Goal: Information Seeking & Learning: Learn about a topic

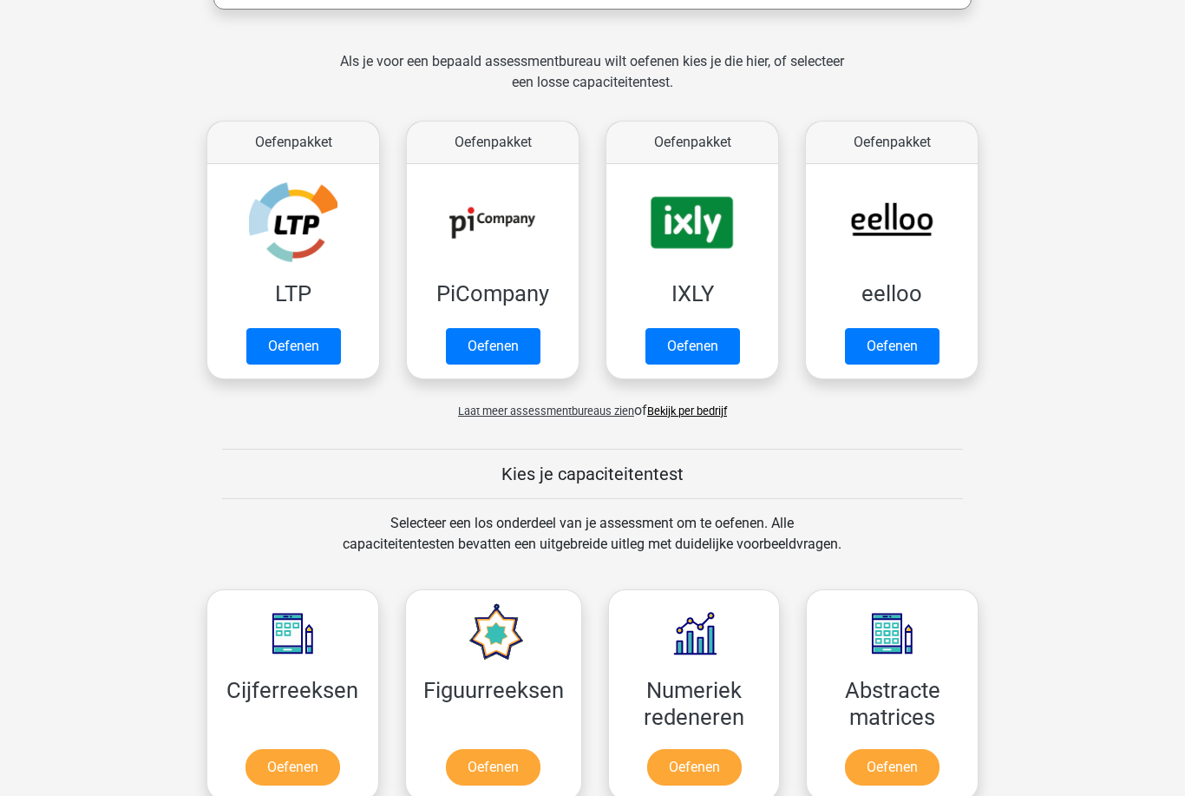
scroll to position [349, 0]
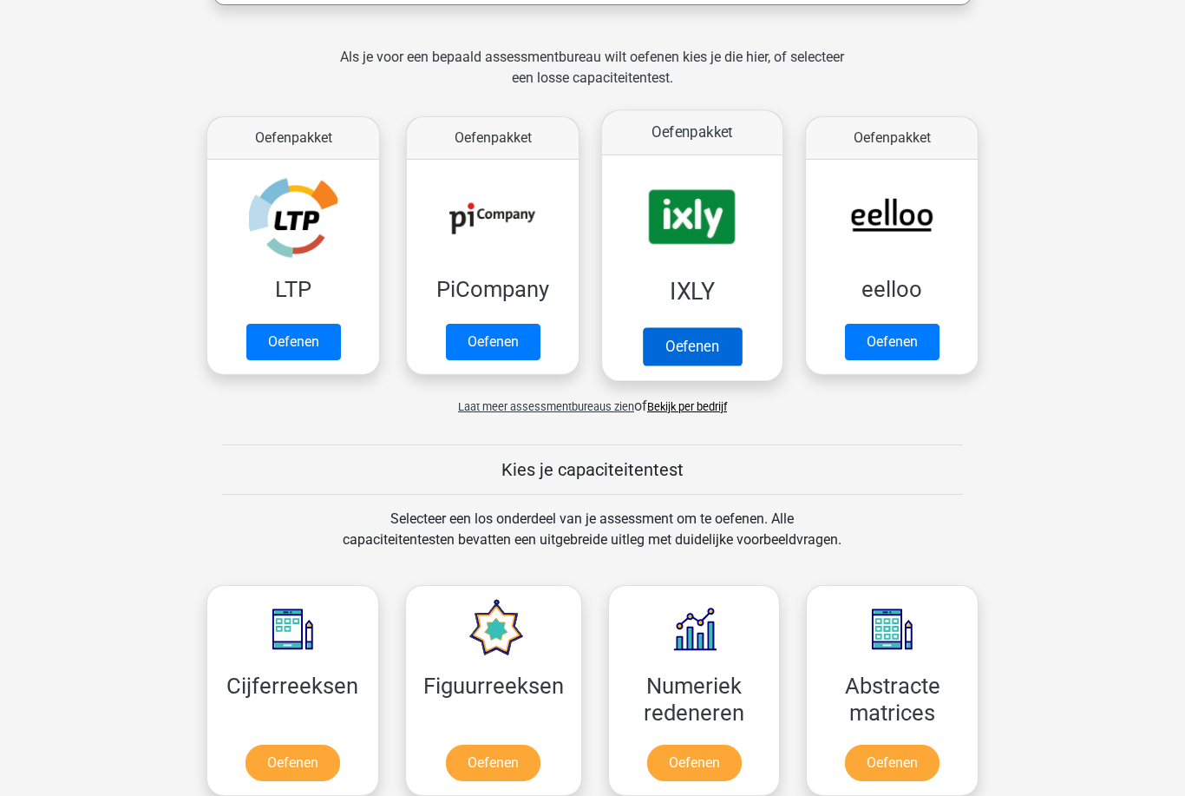
click at [705, 331] on link "Oefenen" at bounding box center [692, 346] width 99 height 38
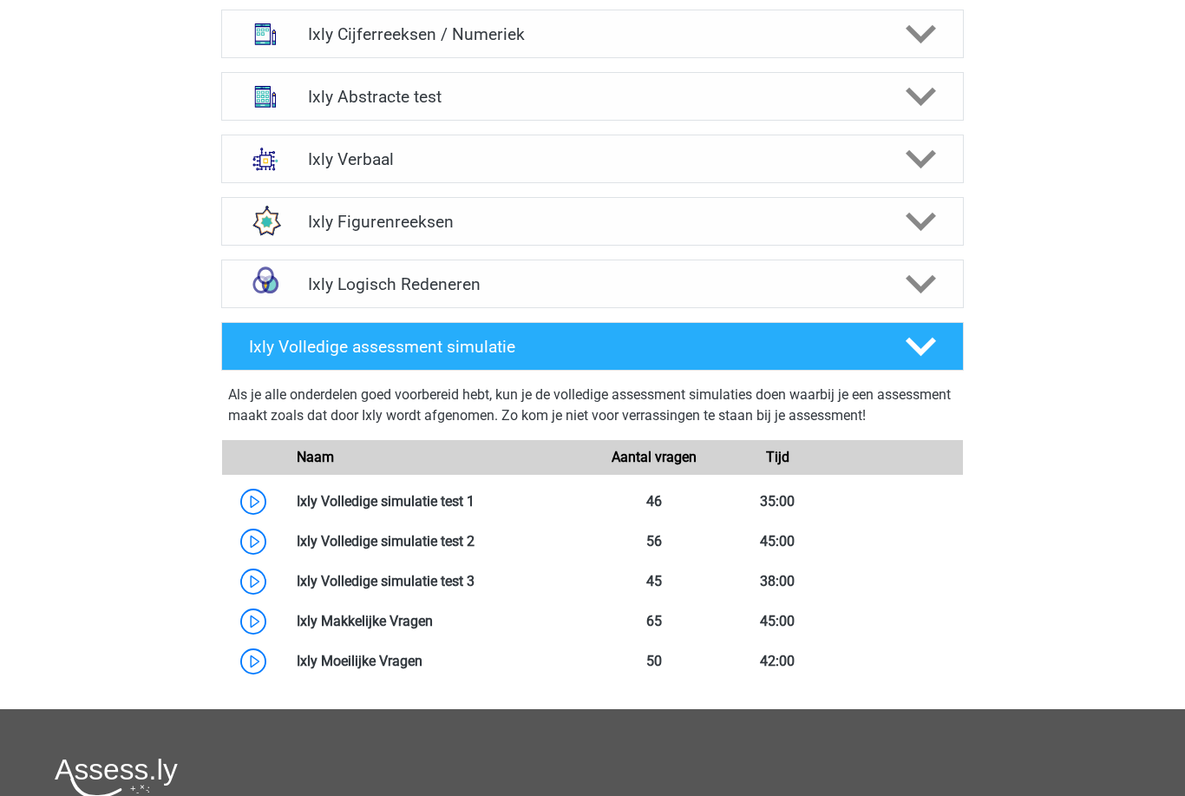
scroll to position [741, 0]
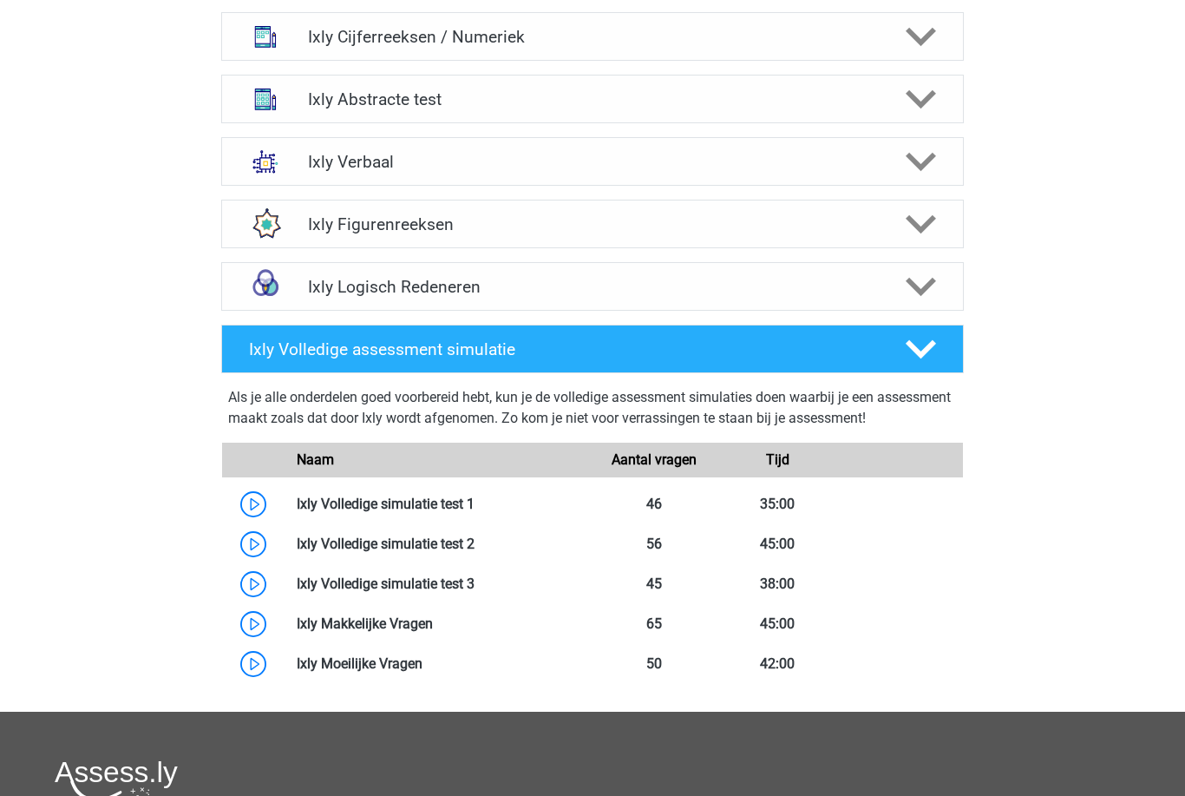
click at [43, 662] on div "Roel roel.rosmalen@gmail.com Nederlands" at bounding box center [592, 214] width 1185 height 1911
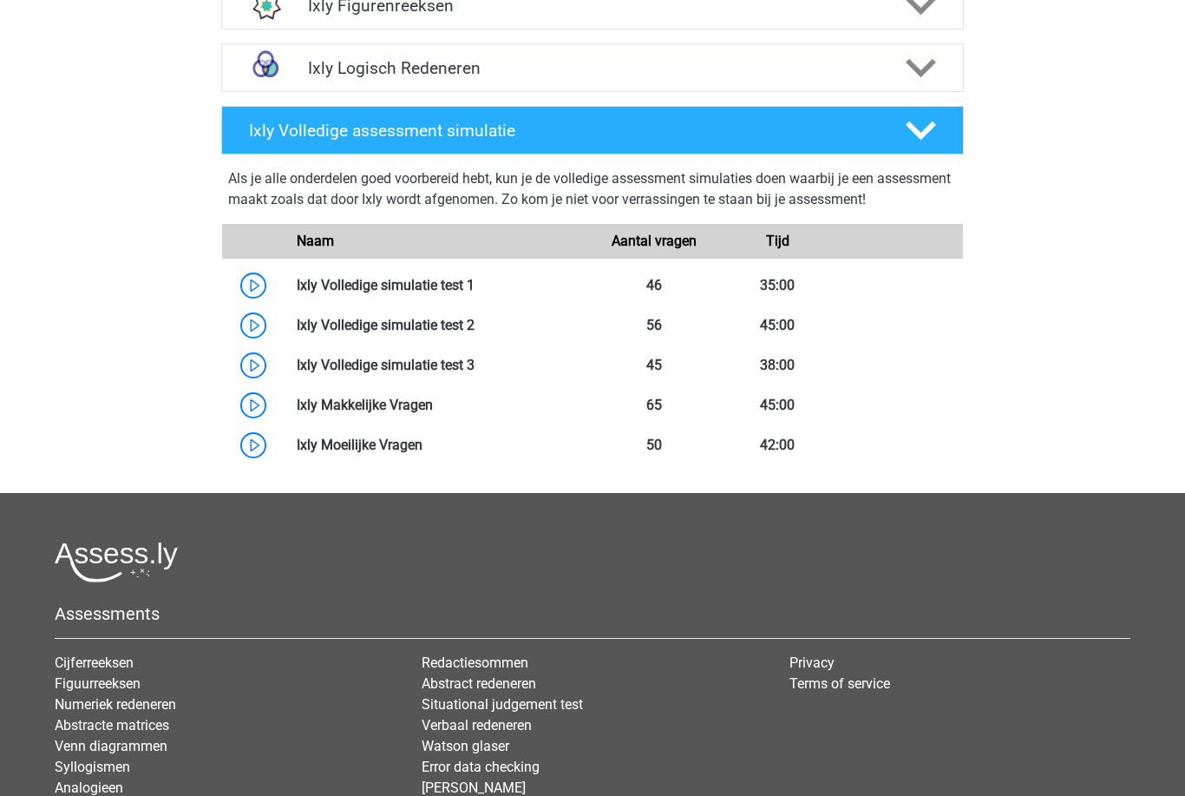
scroll to position [960, 0]
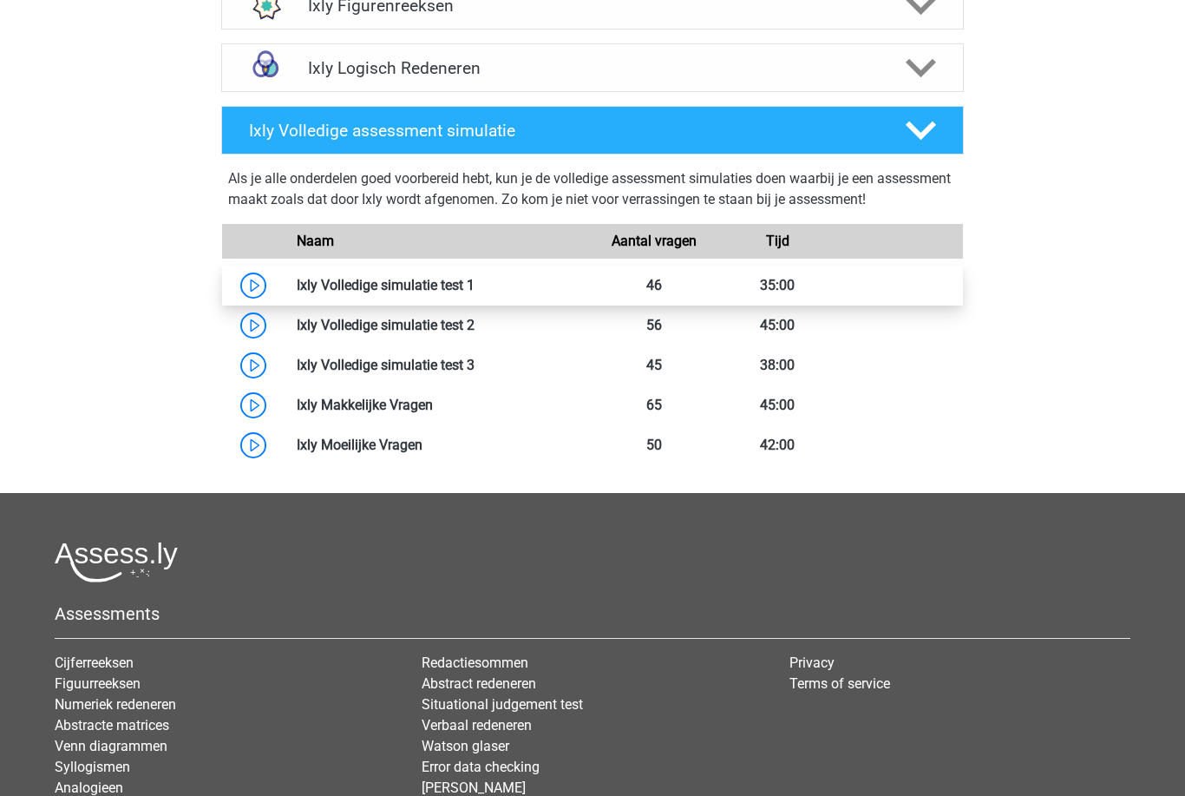
click at [475, 292] on link at bounding box center [475, 285] width 0 height 16
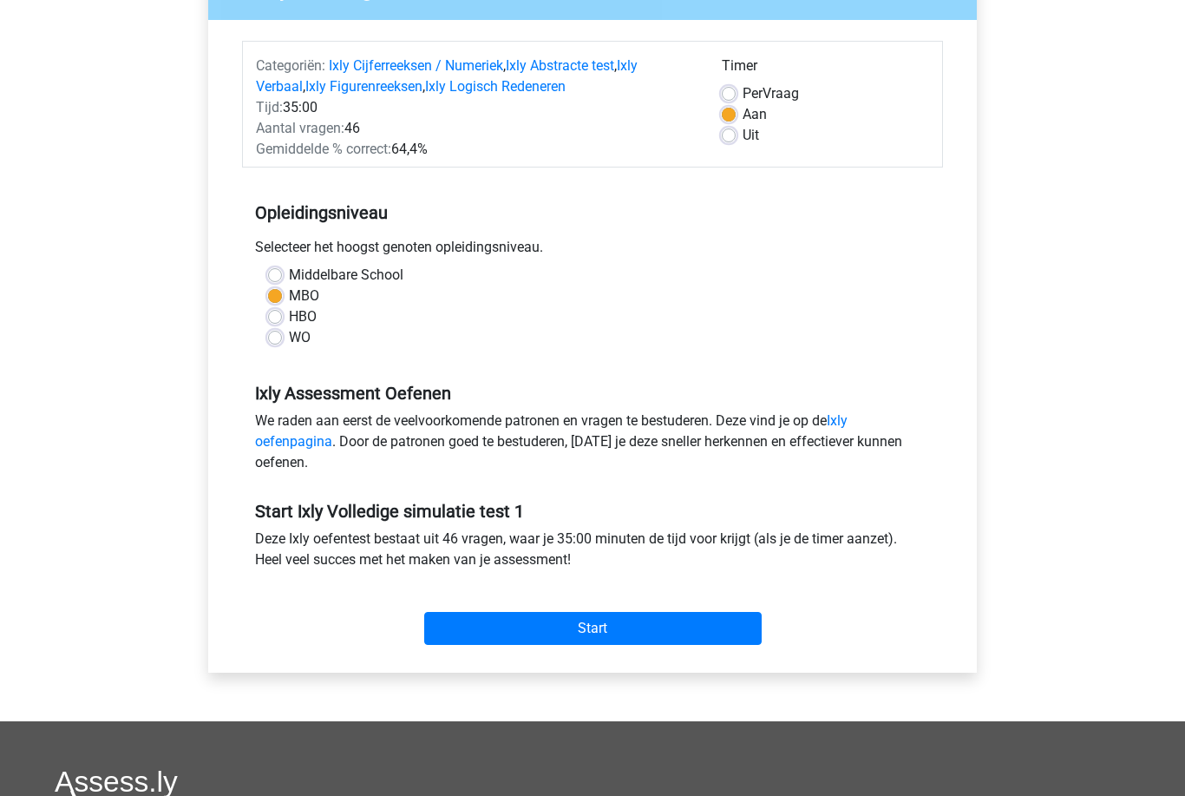
scroll to position [186, 0]
click at [284, 265] on div "Middelbare School" at bounding box center [592, 274] width 649 height 21
click at [289, 278] on label "Middelbare School" at bounding box center [346, 274] width 115 height 21
click at [275, 278] on input "Middelbare School" at bounding box center [275, 272] width 14 height 17
radio input "true"
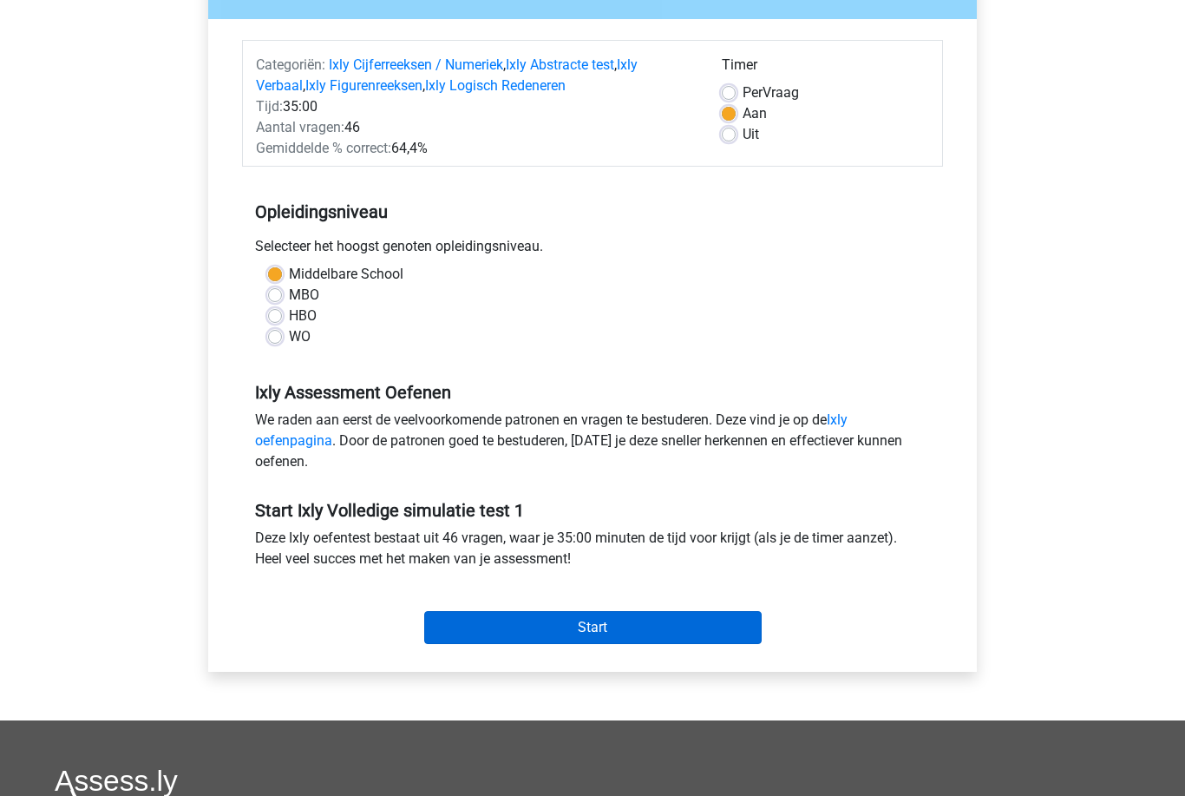
click at [600, 630] on input "Start" at bounding box center [592, 627] width 337 height 33
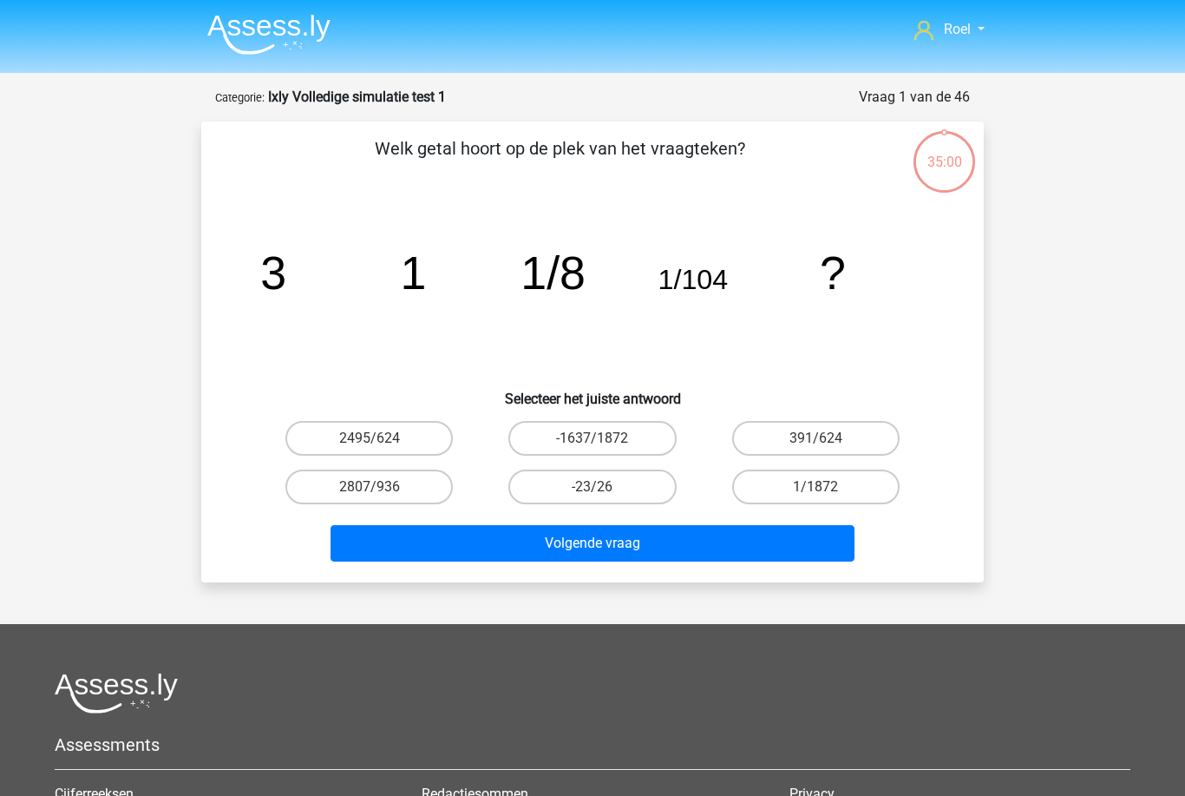
scroll to position [3, 0]
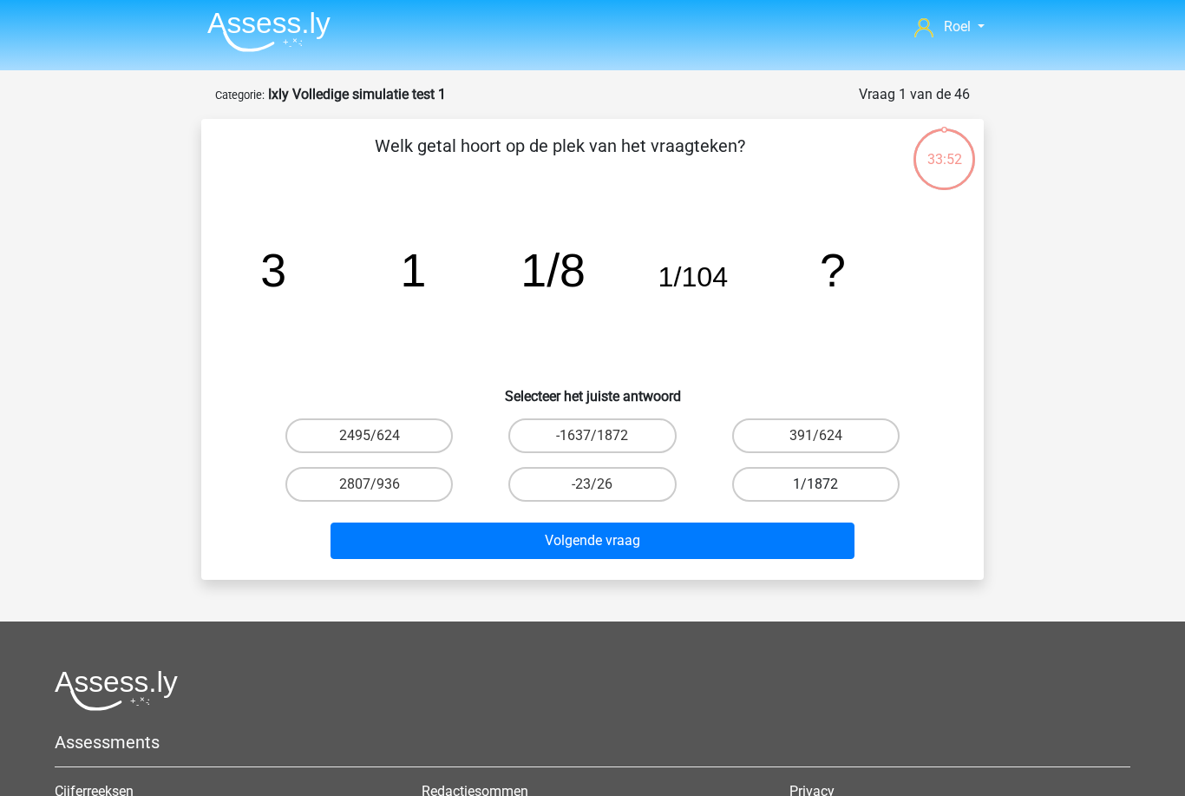
click at [847, 487] on label "1/1872" at bounding box center [815, 484] width 167 height 35
click at [827, 487] on input "1/1872" at bounding box center [821, 489] width 11 height 11
radio input "true"
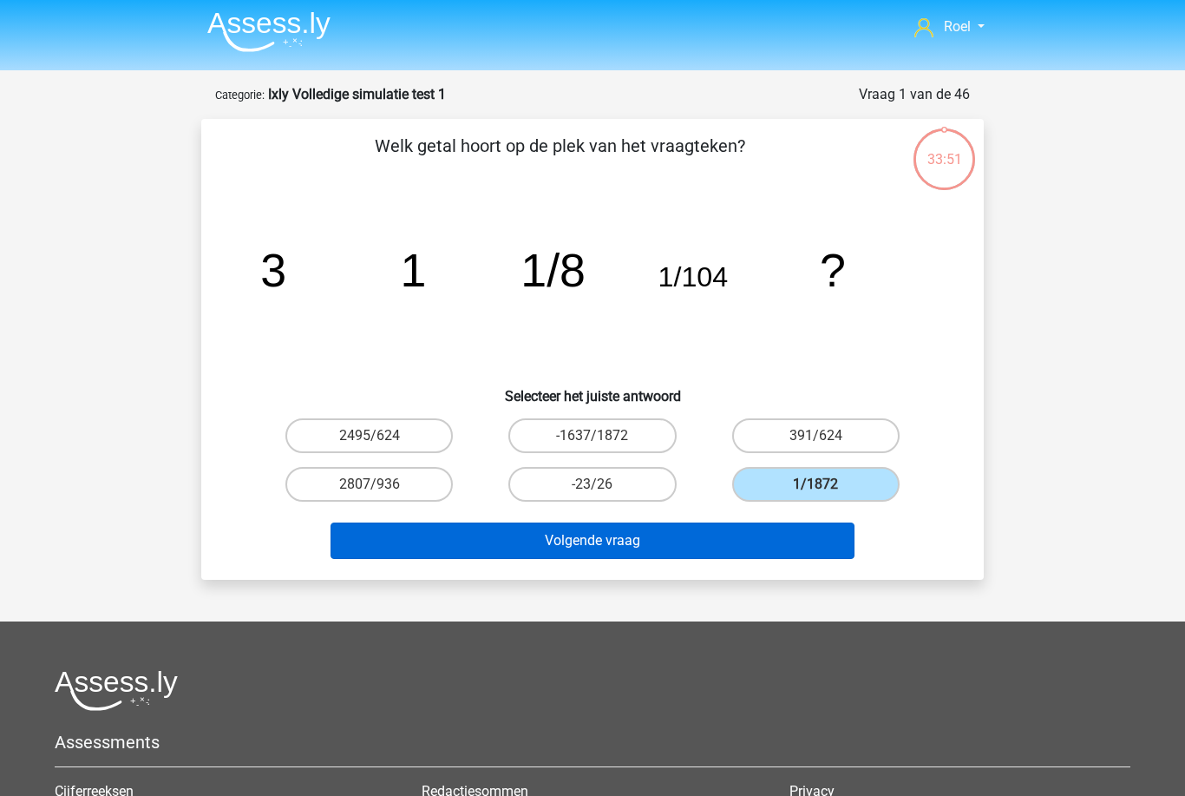
click at [671, 540] on button "Volgende vraag" at bounding box center [593, 540] width 525 height 36
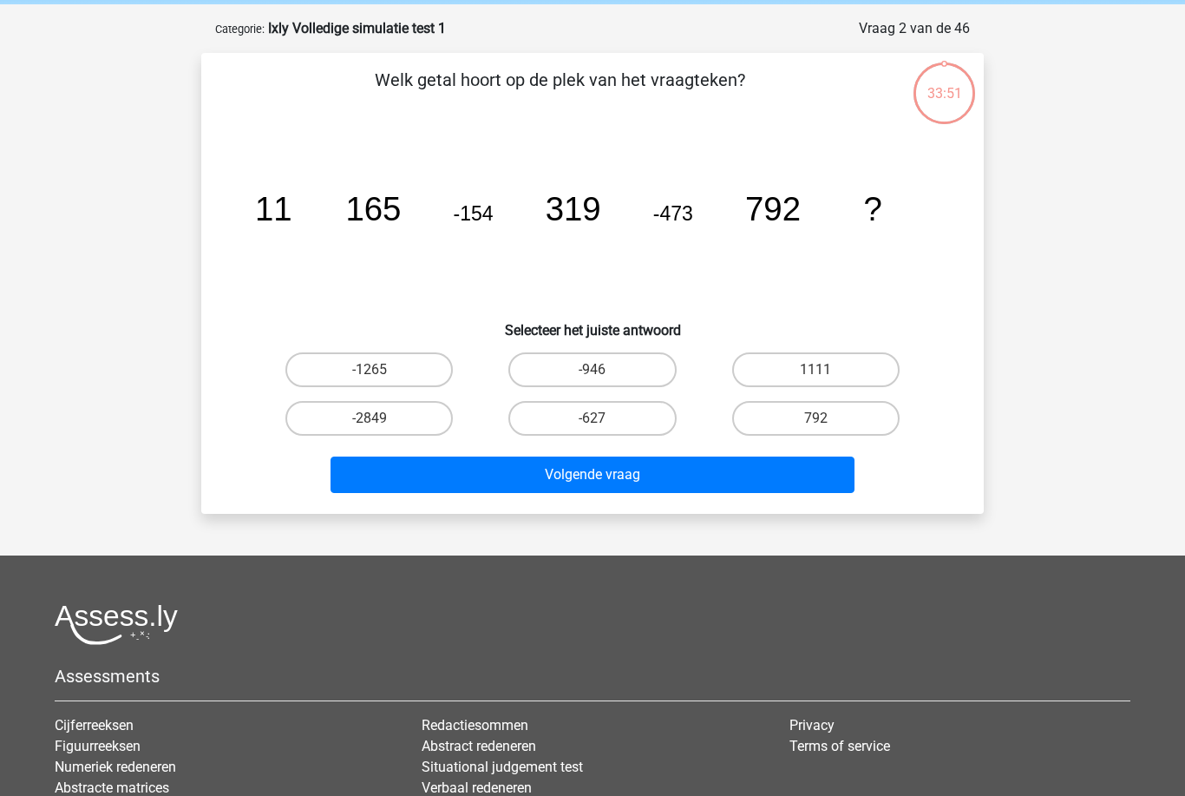
scroll to position [87, 0]
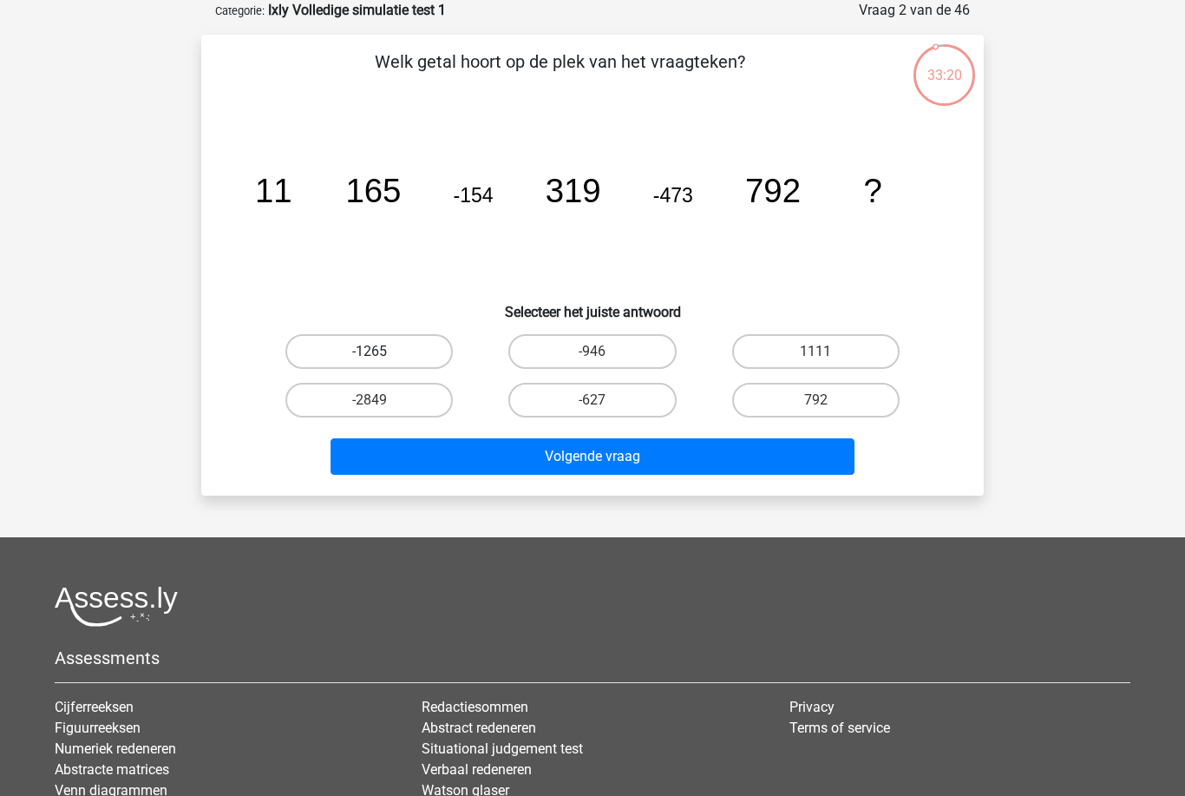
click at [399, 354] on label "-1265" at bounding box center [368, 351] width 167 height 35
click at [381, 354] on input "-1265" at bounding box center [375, 356] width 11 height 11
radio input "true"
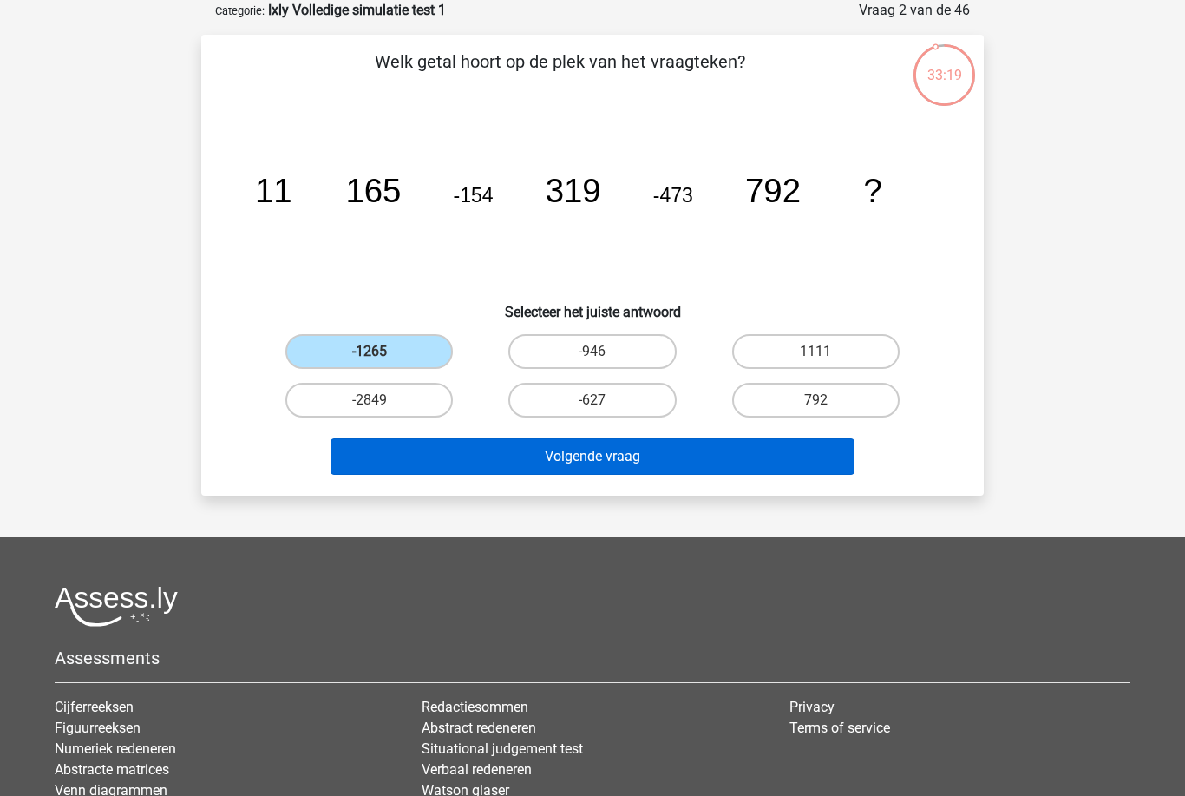
click at [604, 454] on button "Volgende vraag" at bounding box center [593, 456] width 525 height 36
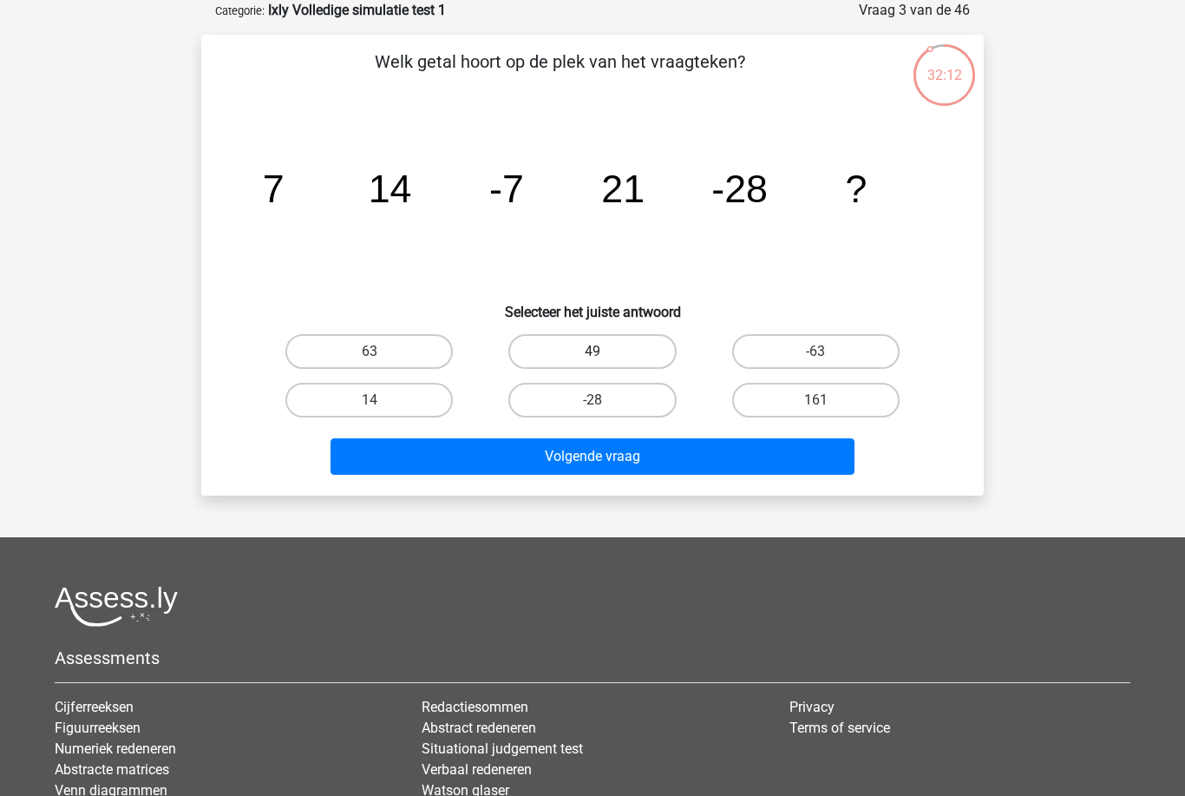
click at [610, 344] on label "49" at bounding box center [591, 351] width 167 height 35
click at [604, 351] on input "49" at bounding box center [598, 356] width 11 height 11
radio input "true"
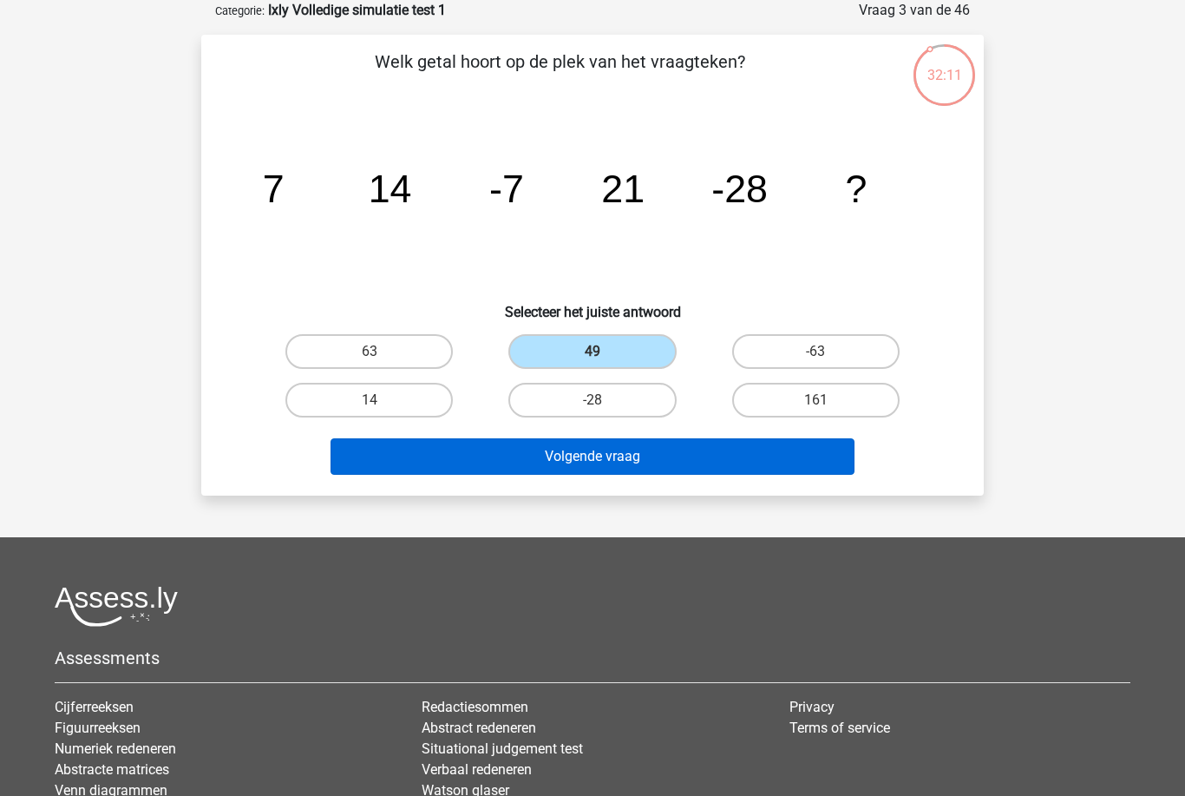
click at [628, 449] on button "Volgende vraag" at bounding box center [593, 456] width 525 height 36
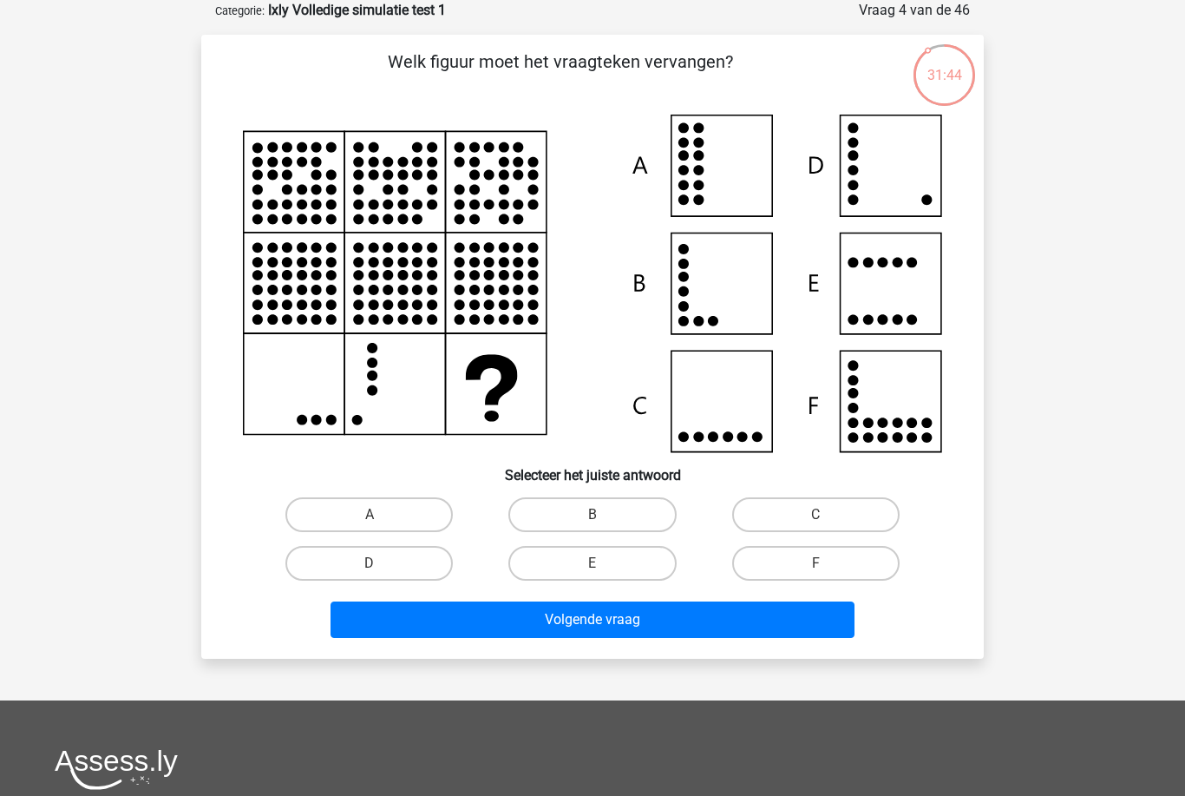
click at [900, 167] on icon at bounding box center [592, 283] width 699 height 337
click at [396, 551] on label "D" at bounding box center [368, 563] width 167 height 35
click at [381, 563] on input "D" at bounding box center [375, 568] width 11 height 11
radio input "true"
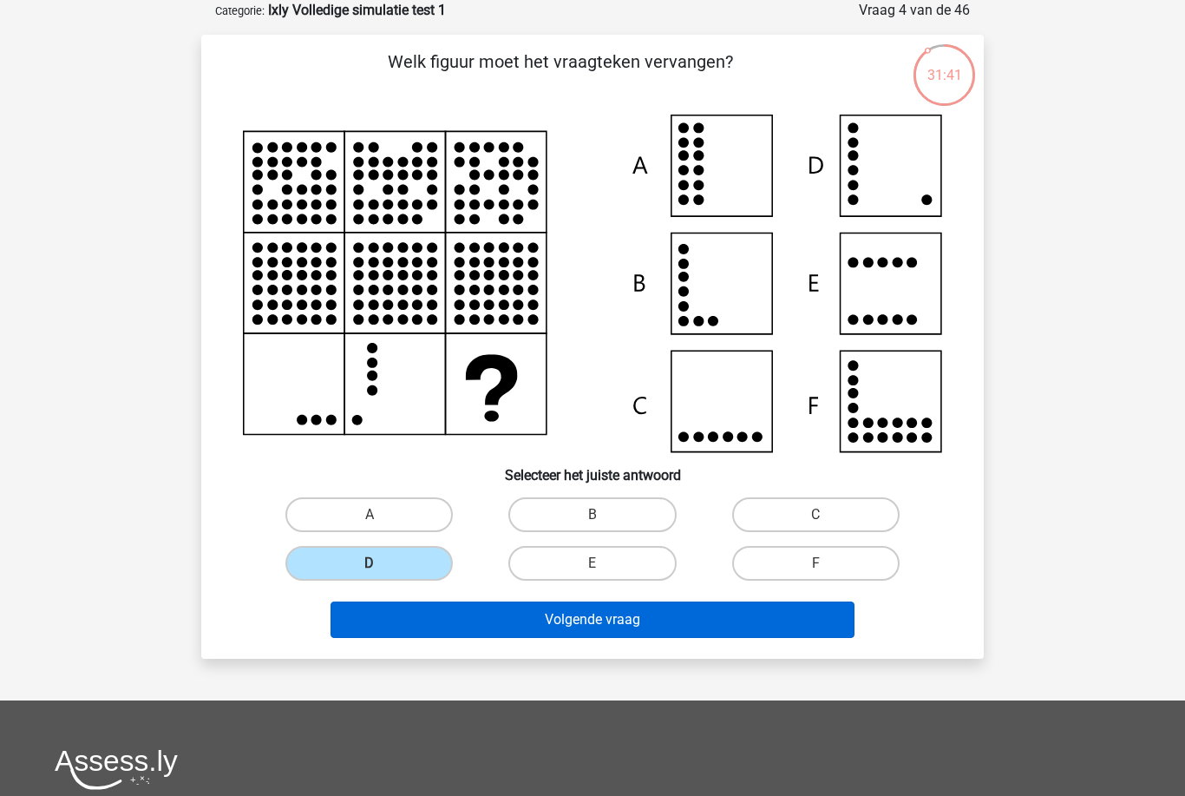
click at [599, 618] on button "Volgende vraag" at bounding box center [593, 619] width 525 height 36
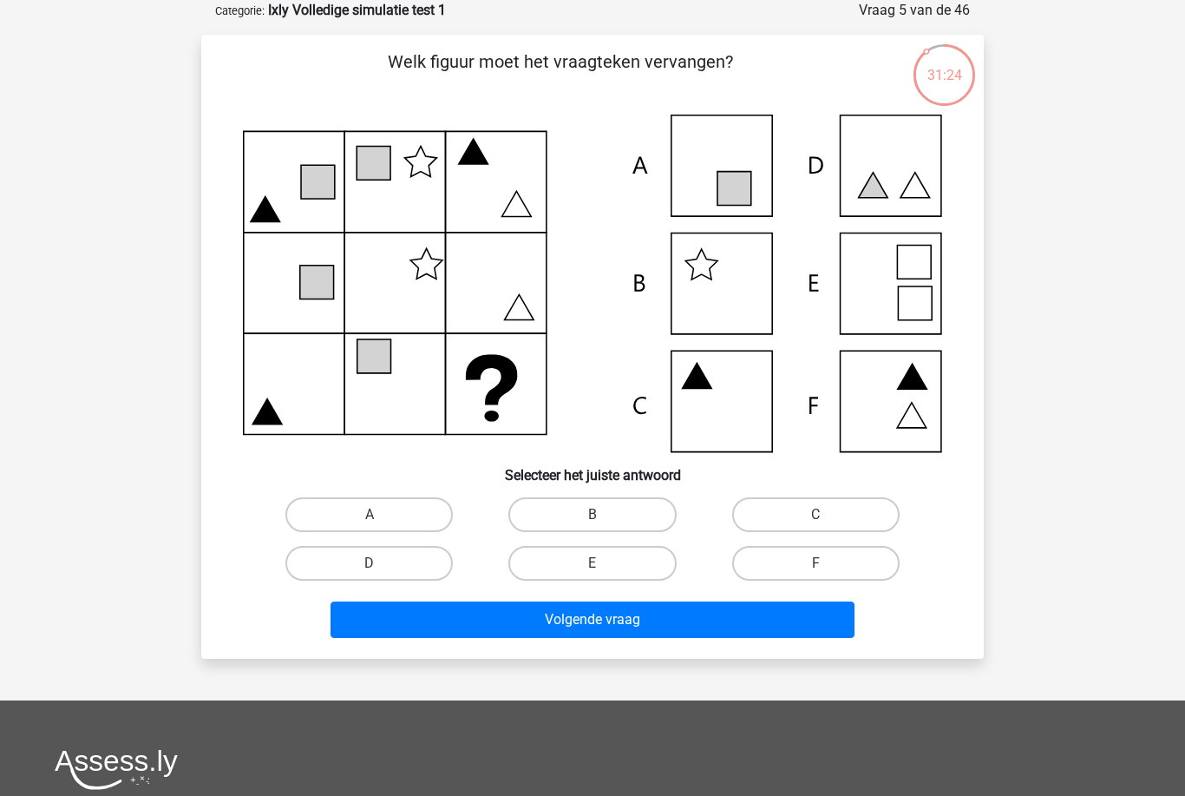
click at [703, 384] on icon at bounding box center [697, 376] width 29 height 25
click at [818, 522] on input "C" at bounding box center [821, 519] width 11 height 11
radio input "true"
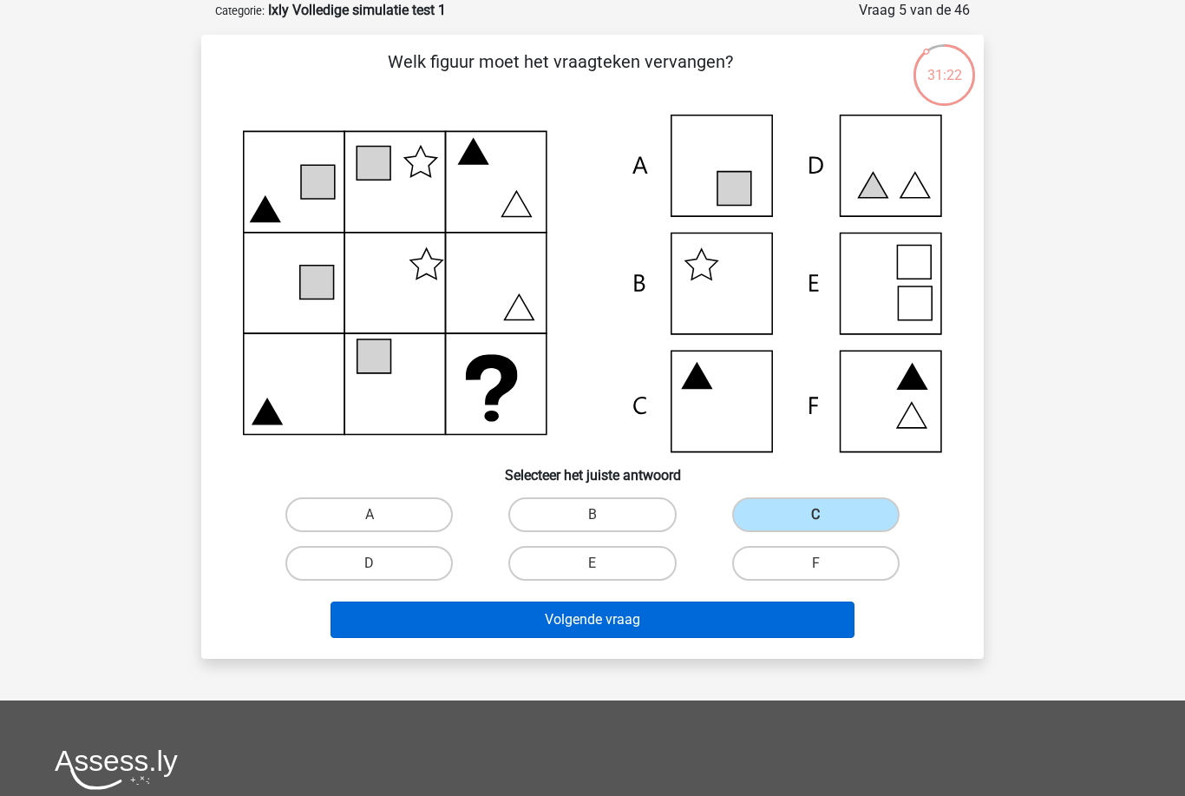
click at [629, 619] on button "Volgende vraag" at bounding box center [593, 619] width 525 height 36
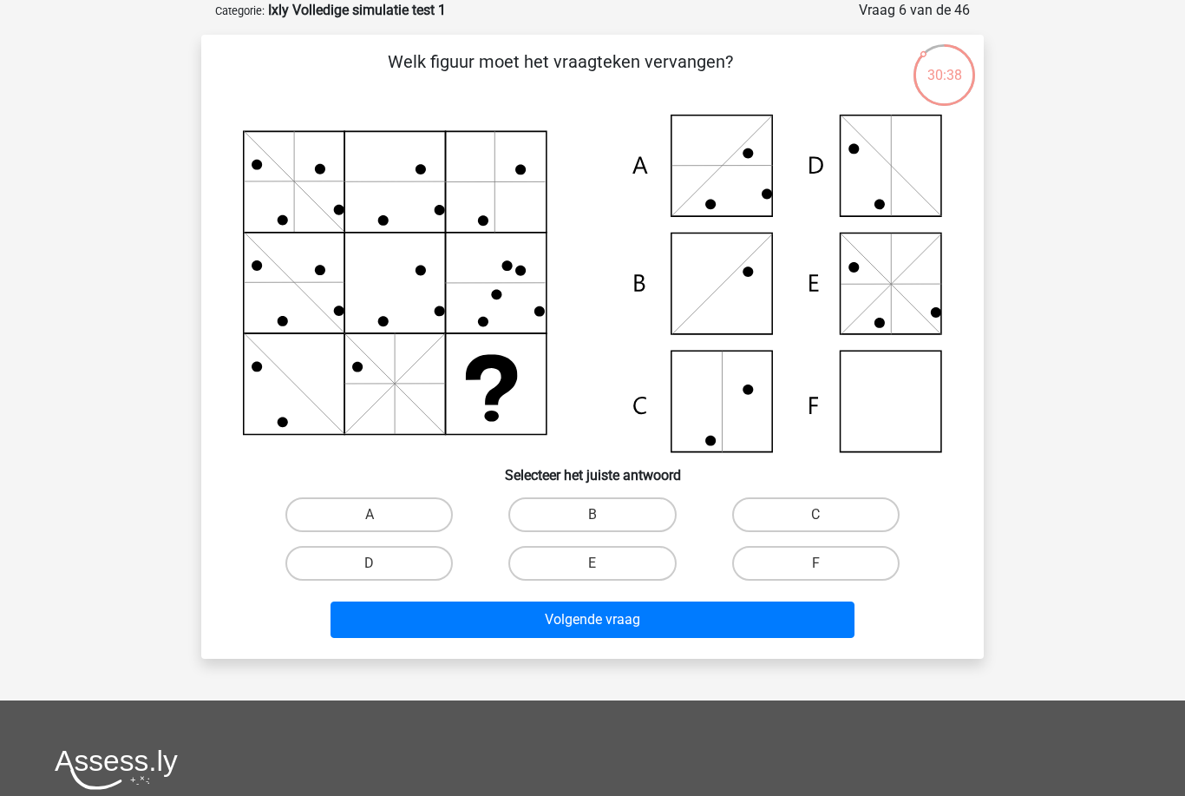
click at [820, 573] on input "F" at bounding box center [821, 568] width 11 height 11
radio input "true"
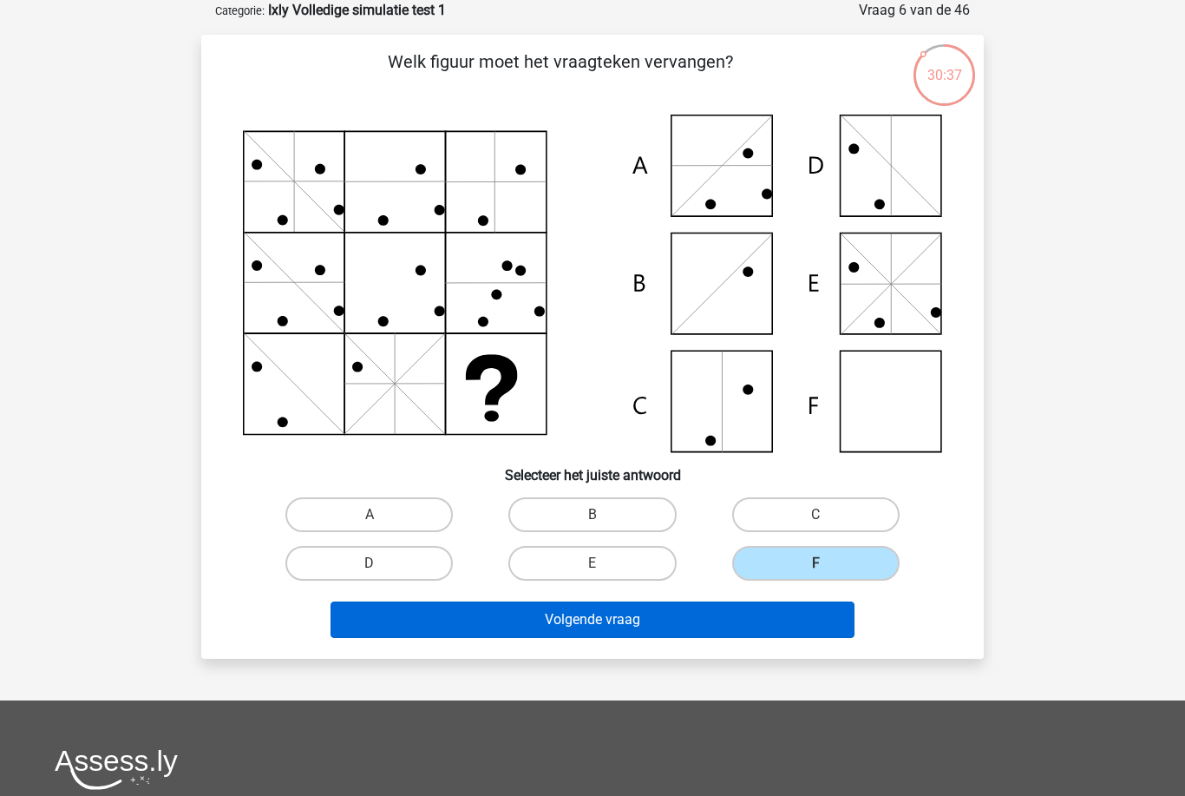
click at [732, 617] on button "Volgende vraag" at bounding box center [593, 619] width 525 height 36
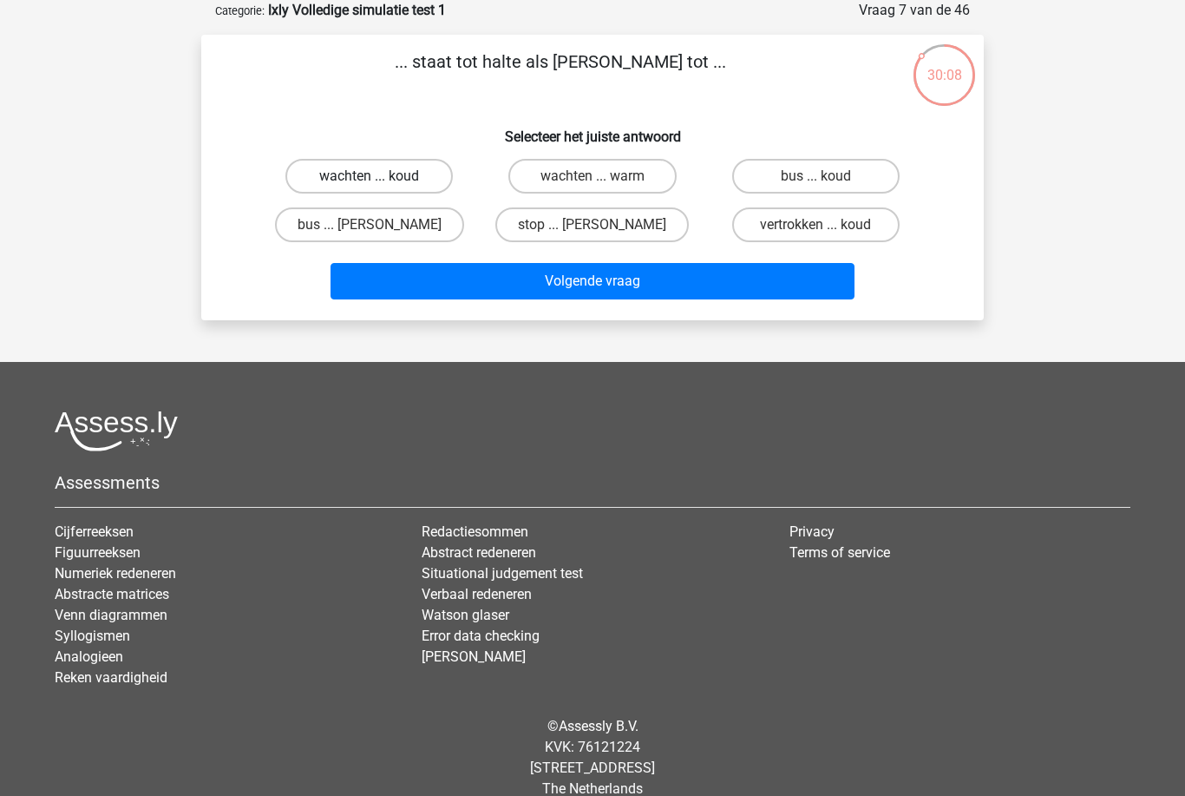
click at [357, 178] on label "wachten ... koud" at bounding box center [368, 176] width 167 height 35
click at [370, 178] on input "wachten ... koud" at bounding box center [375, 181] width 11 height 11
radio input "true"
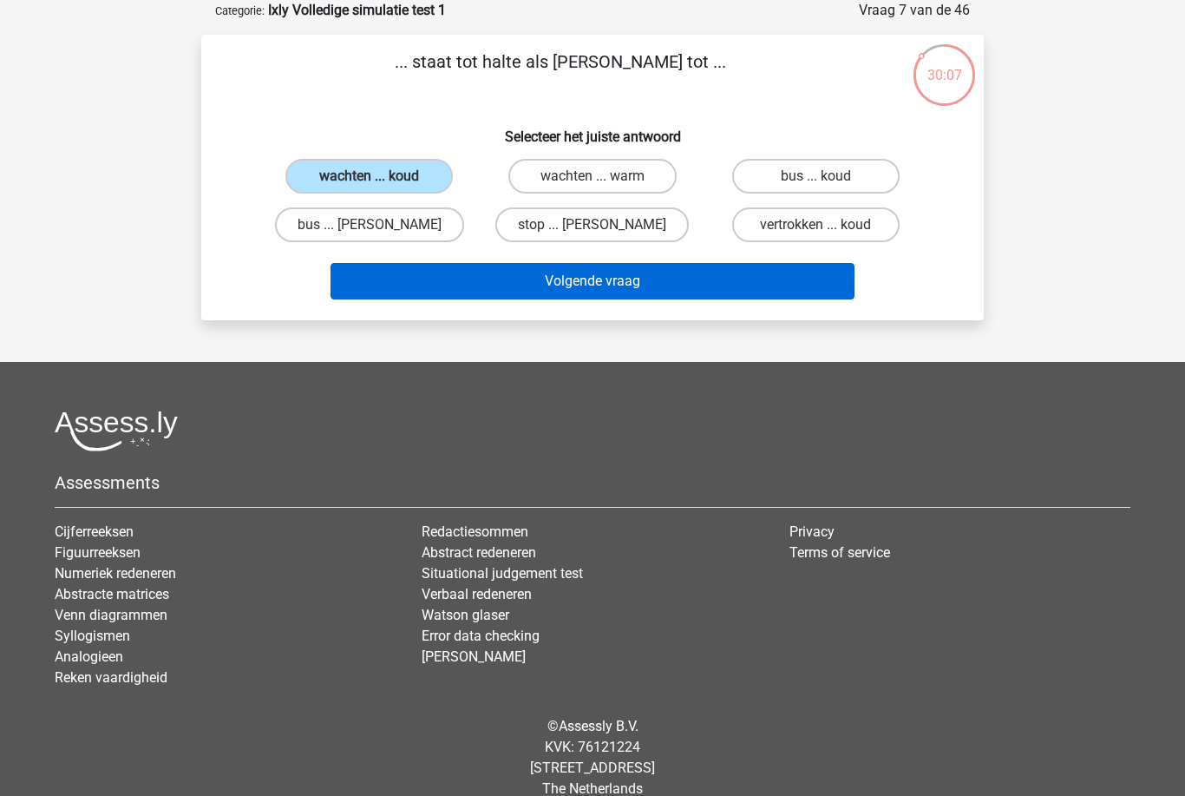
click at [463, 285] on button "Volgende vraag" at bounding box center [593, 281] width 525 height 36
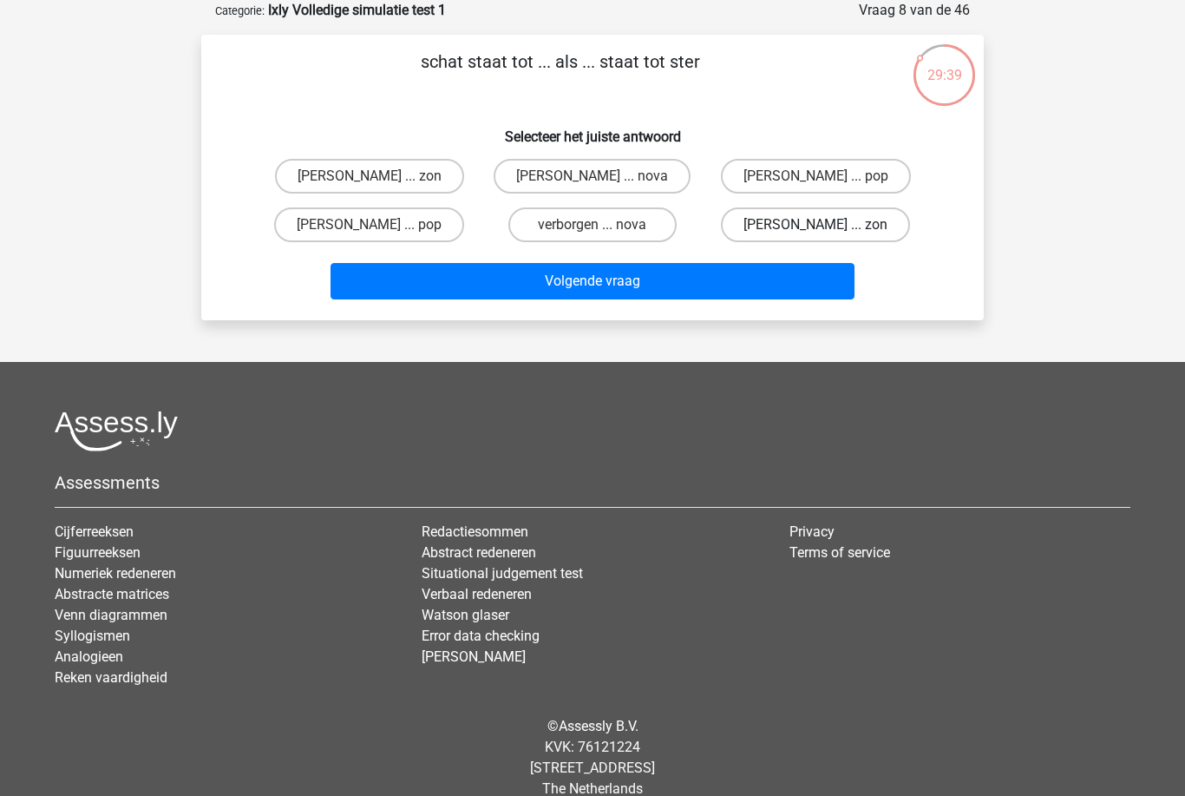
click at [848, 228] on label "goud ... zon" at bounding box center [815, 224] width 189 height 35
click at [827, 228] on input "goud ... zon" at bounding box center [821, 230] width 11 height 11
radio input "true"
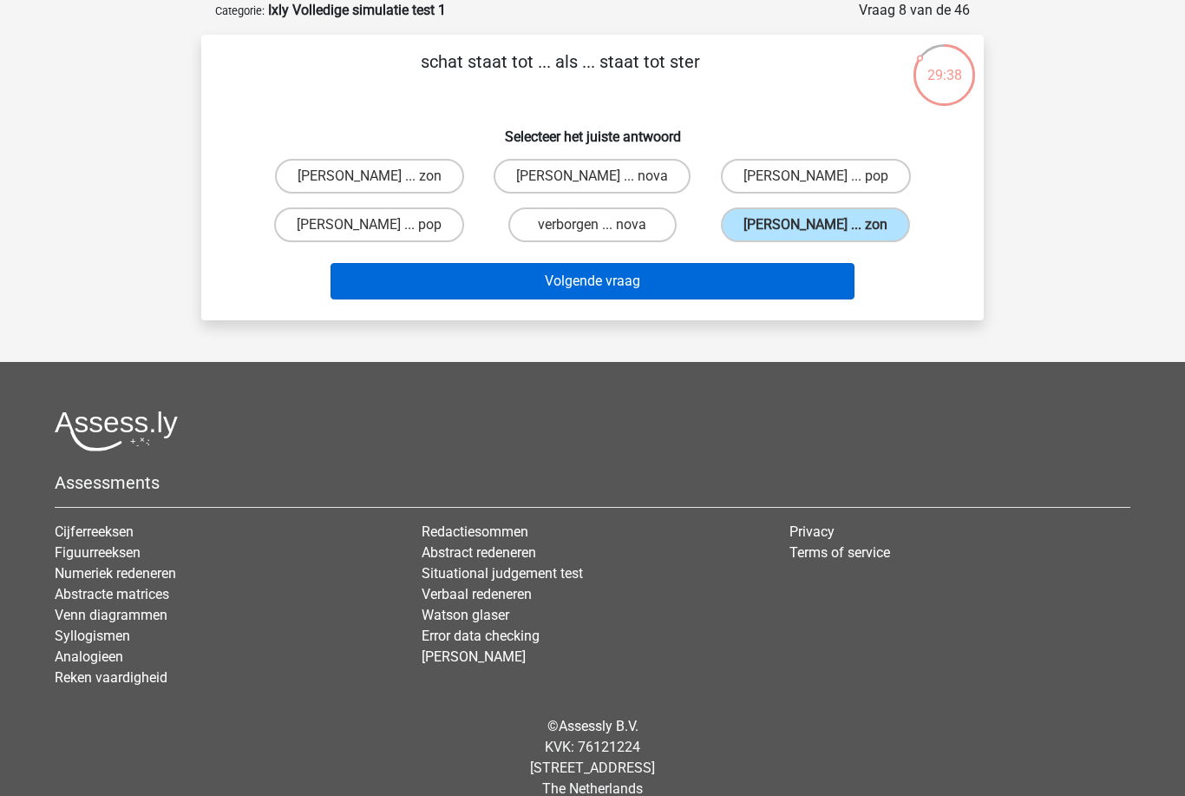
click at [725, 278] on button "Volgende vraag" at bounding box center [593, 281] width 525 height 36
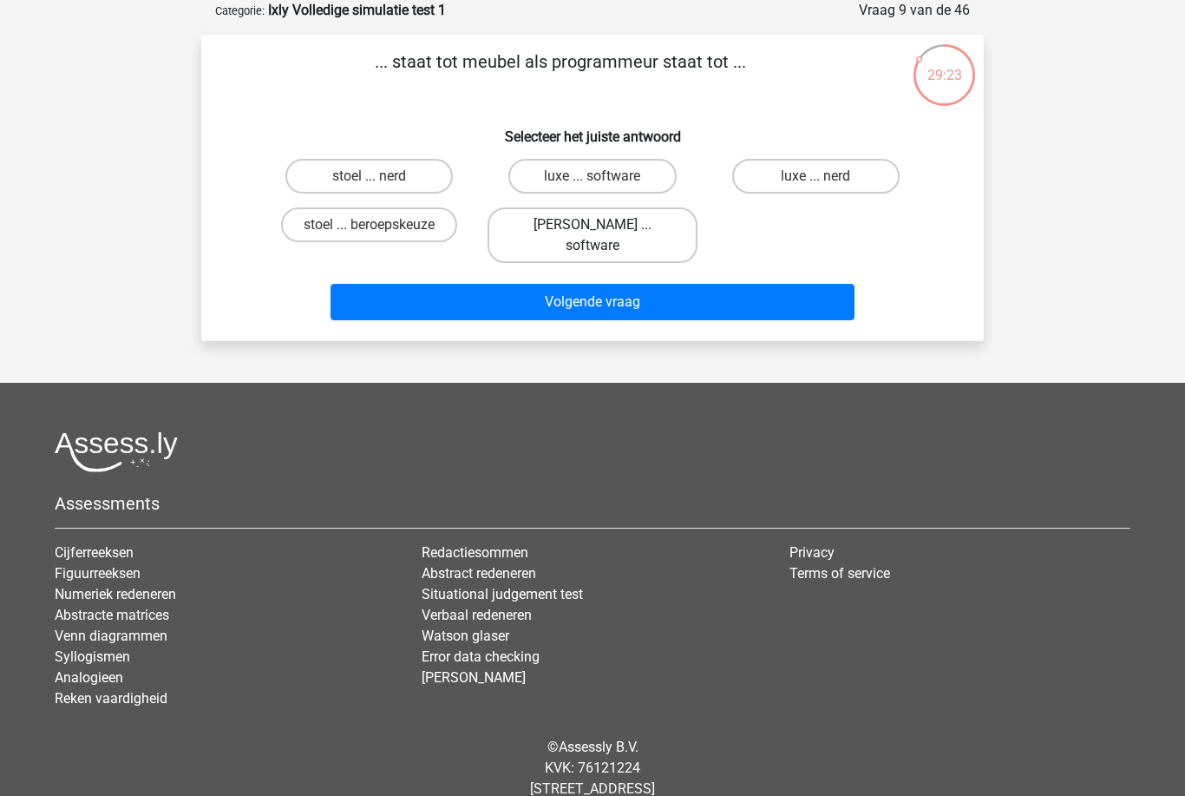
click at [620, 224] on label "timmerman ... software" at bounding box center [592, 235] width 209 height 56
click at [604, 225] on input "timmerman ... software" at bounding box center [598, 230] width 11 height 11
radio input "true"
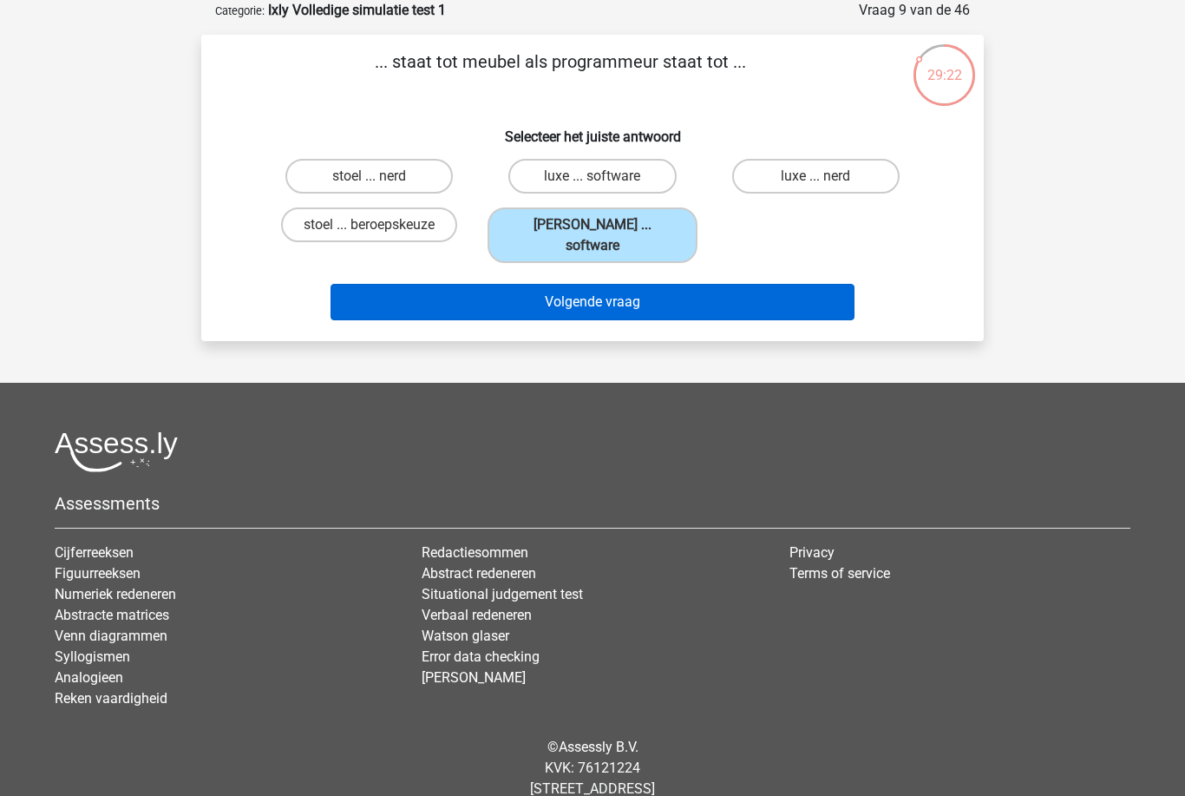
click at [664, 284] on button "Volgende vraag" at bounding box center [593, 302] width 525 height 36
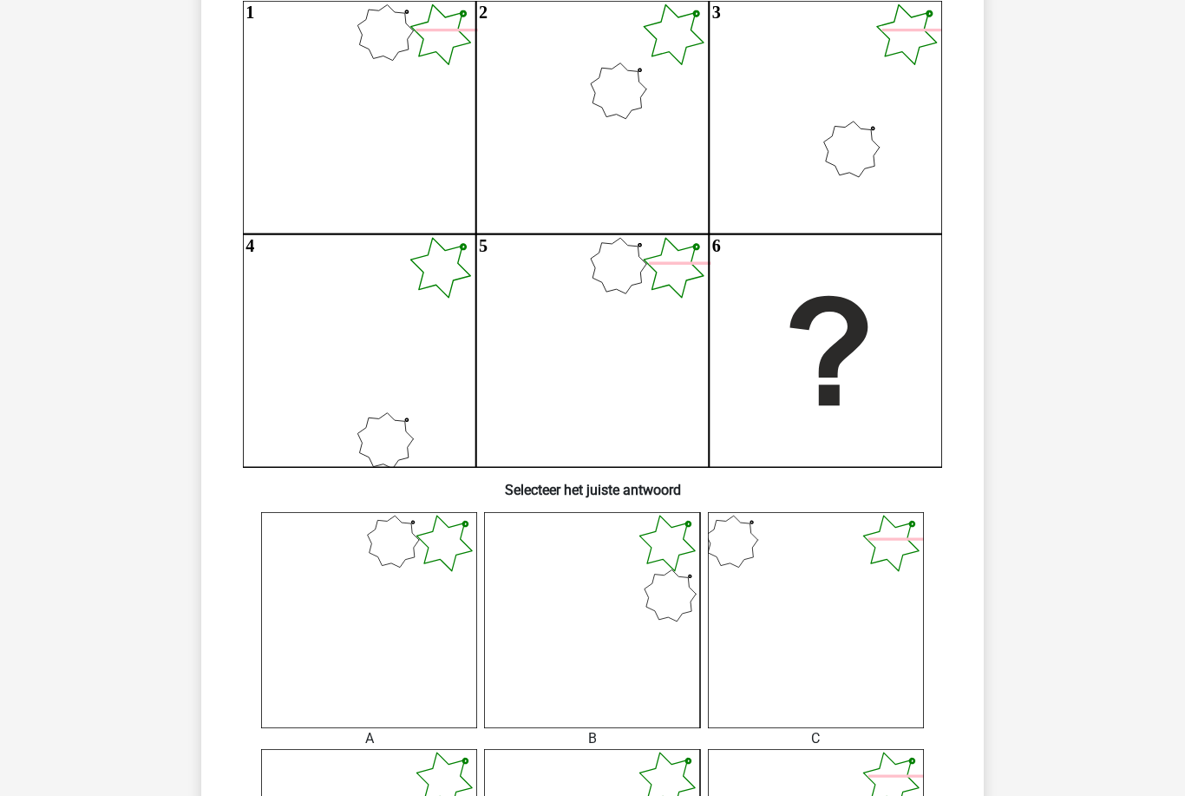
scroll to position [258, 0]
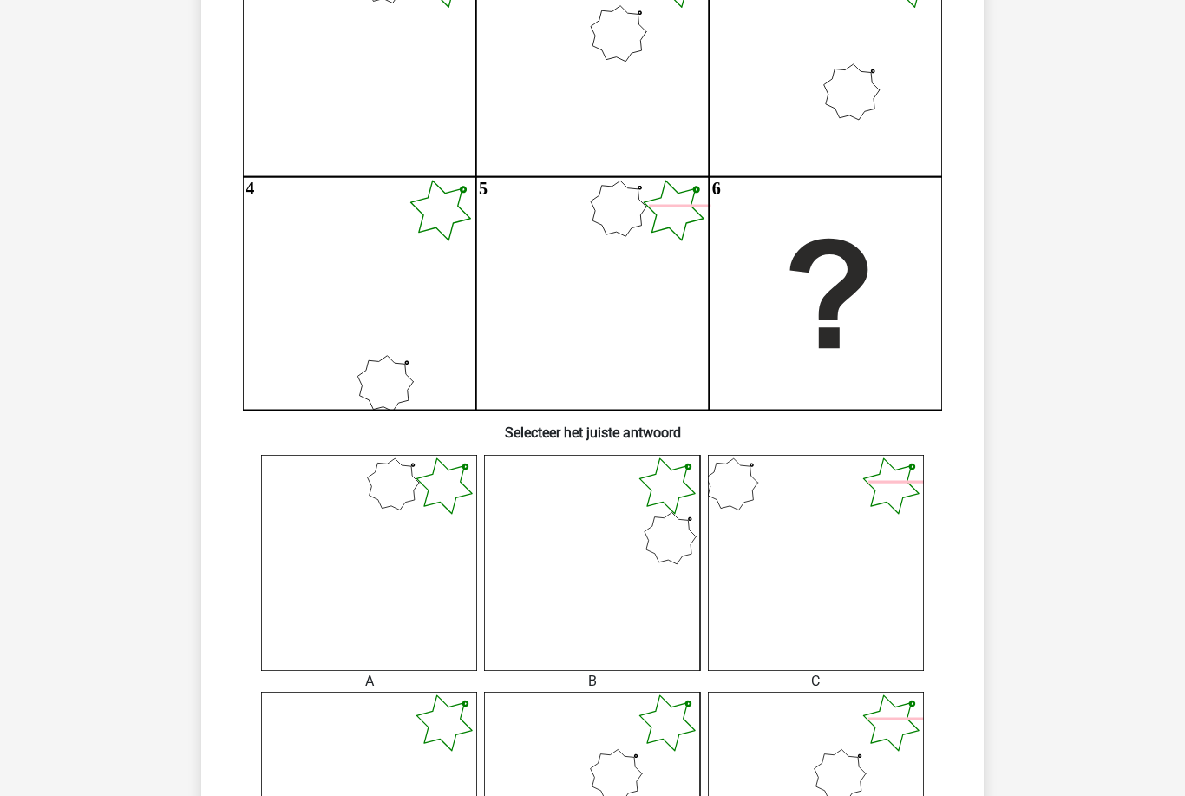
click at [636, 550] on icon at bounding box center [592, 563] width 216 height 216
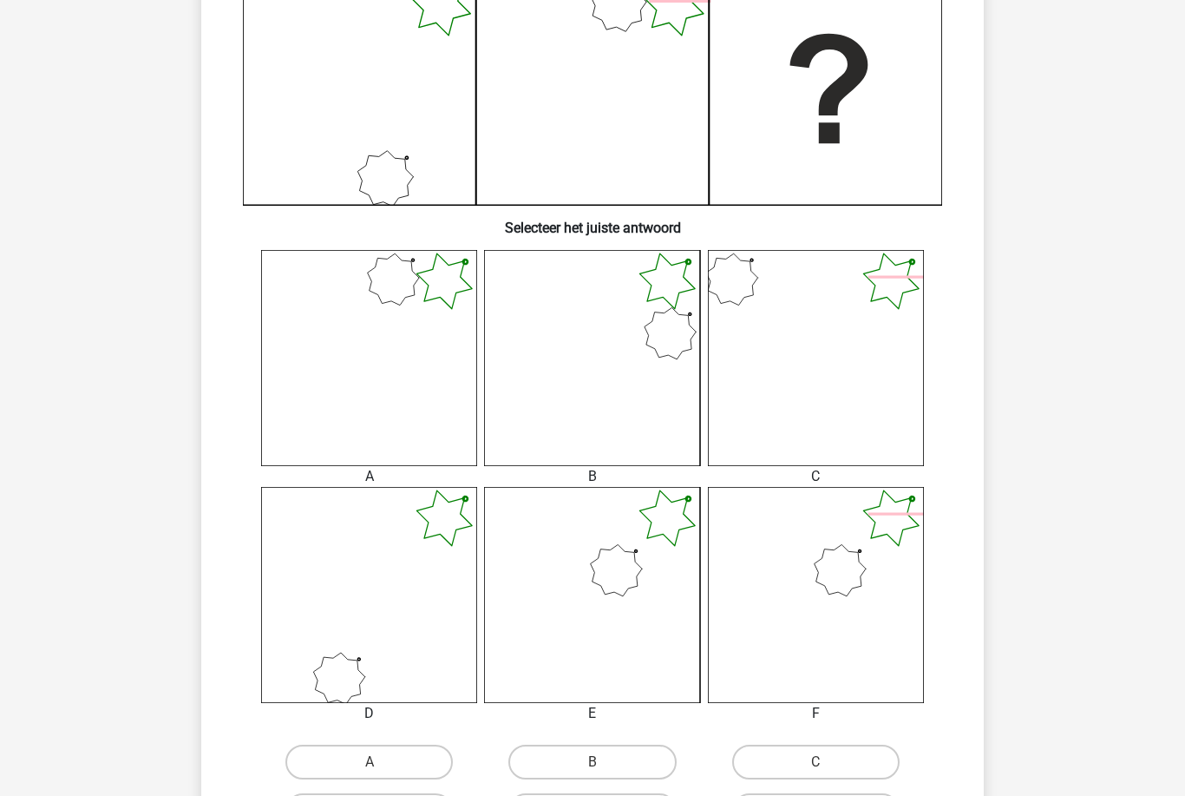
scroll to position [463, 0]
click at [614, 760] on label "B" at bounding box center [591, 761] width 167 height 35
click at [604, 761] on input "B" at bounding box center [598, 766] width 11 height 11
radio input "true"
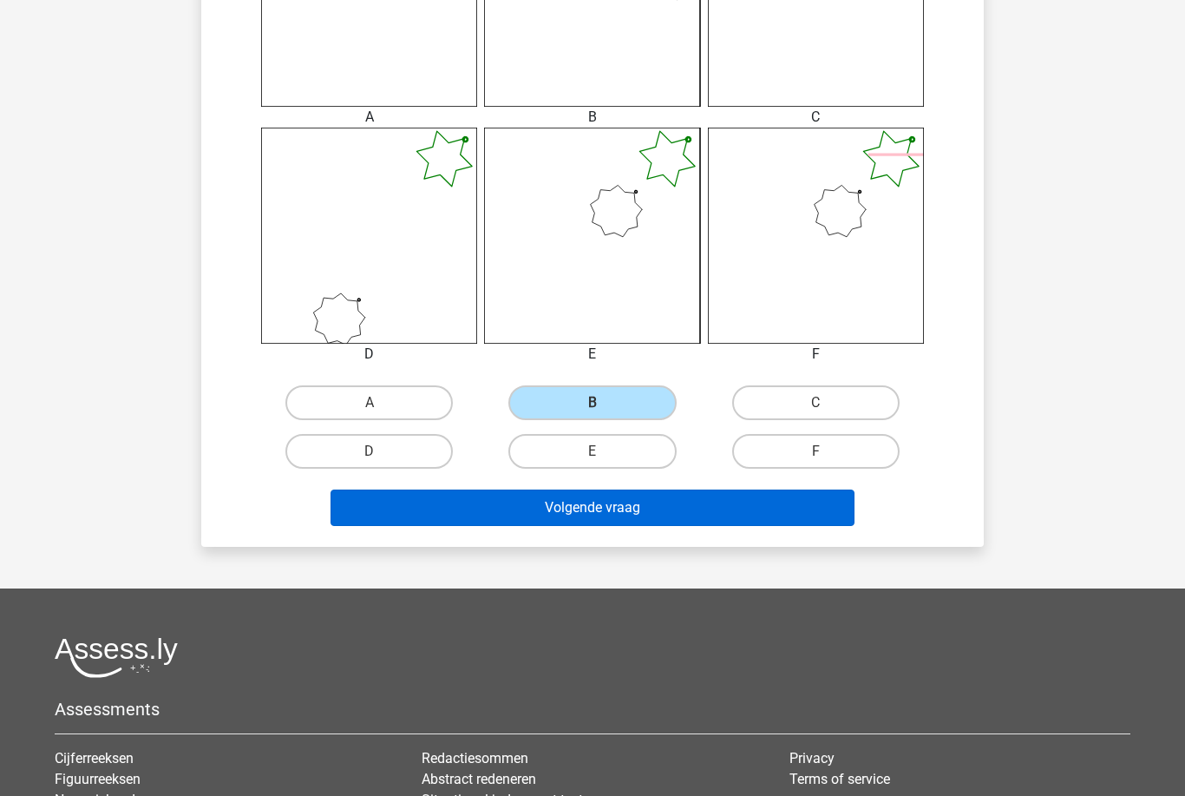
click at [666, 504] on button "Volgende vraag" at bounding box center [593, 507] width 525 height 36
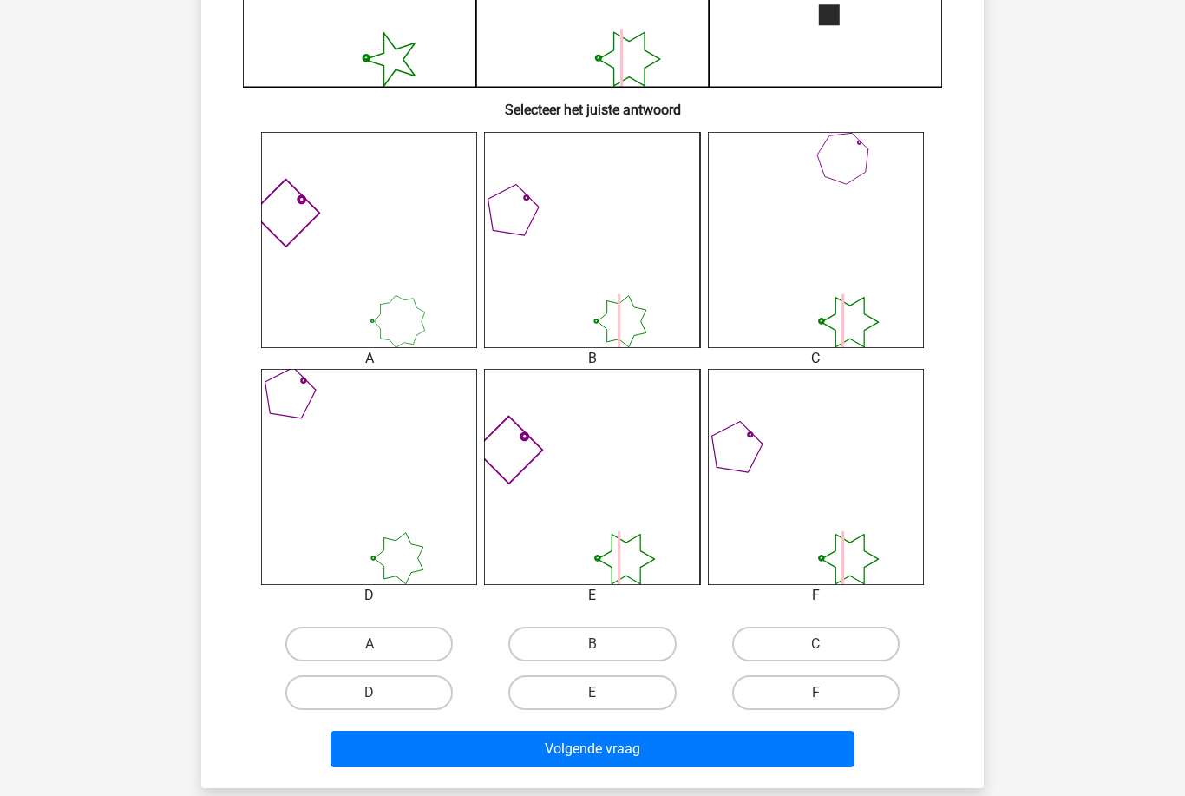
scroll to position [580, 0]
click at [359, 648] on label "A" at bounding box center [368, 643] width 167 height 35
click at [370, 648] on input "A" at bounding box center [375, 649] width 11 height 11
radio input "true"
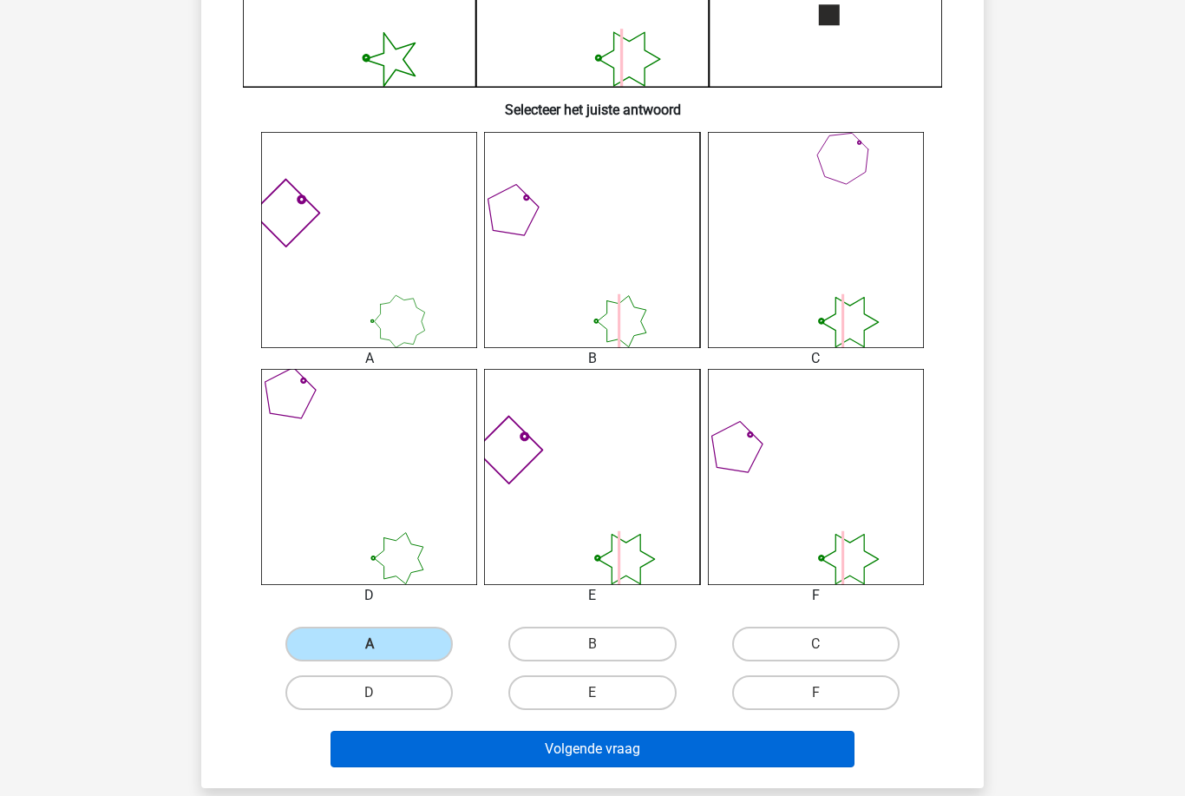
click at [442, 751] on button "Volgende vraag" at bounding box center [593, 748] width 525 height 36
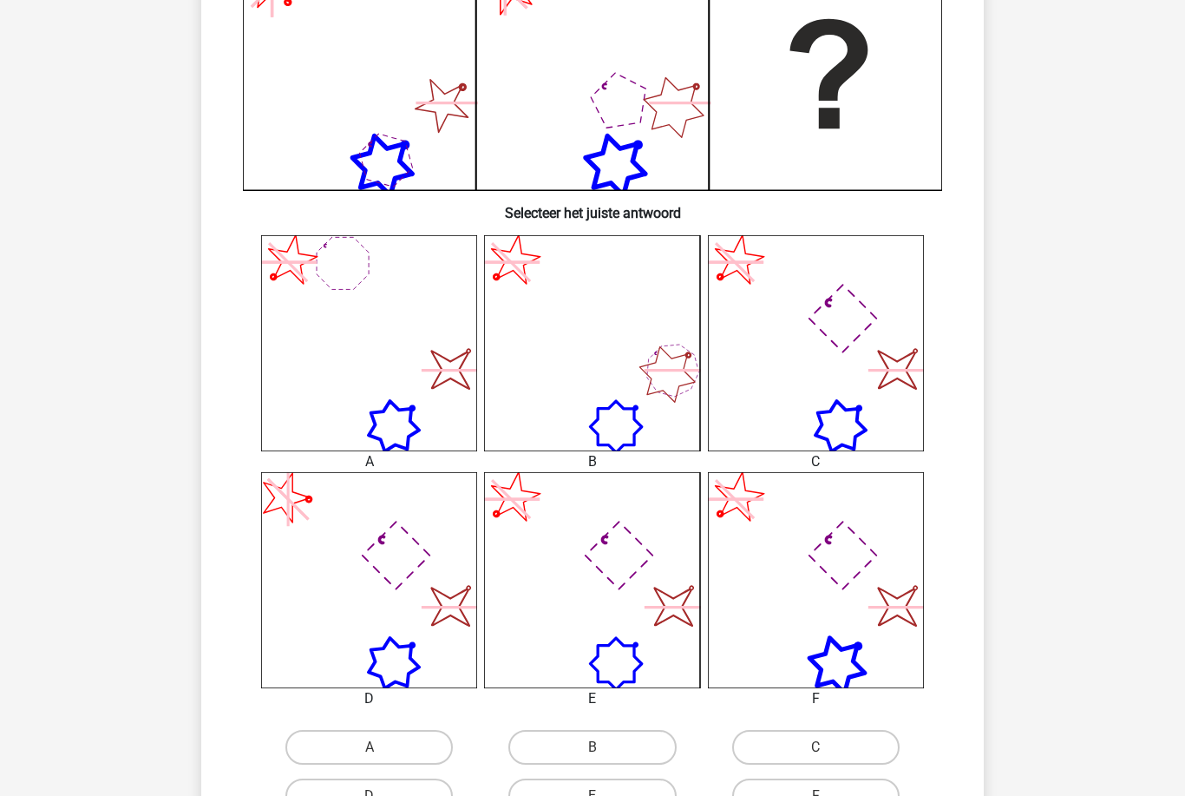
scroll to position [516, 0]
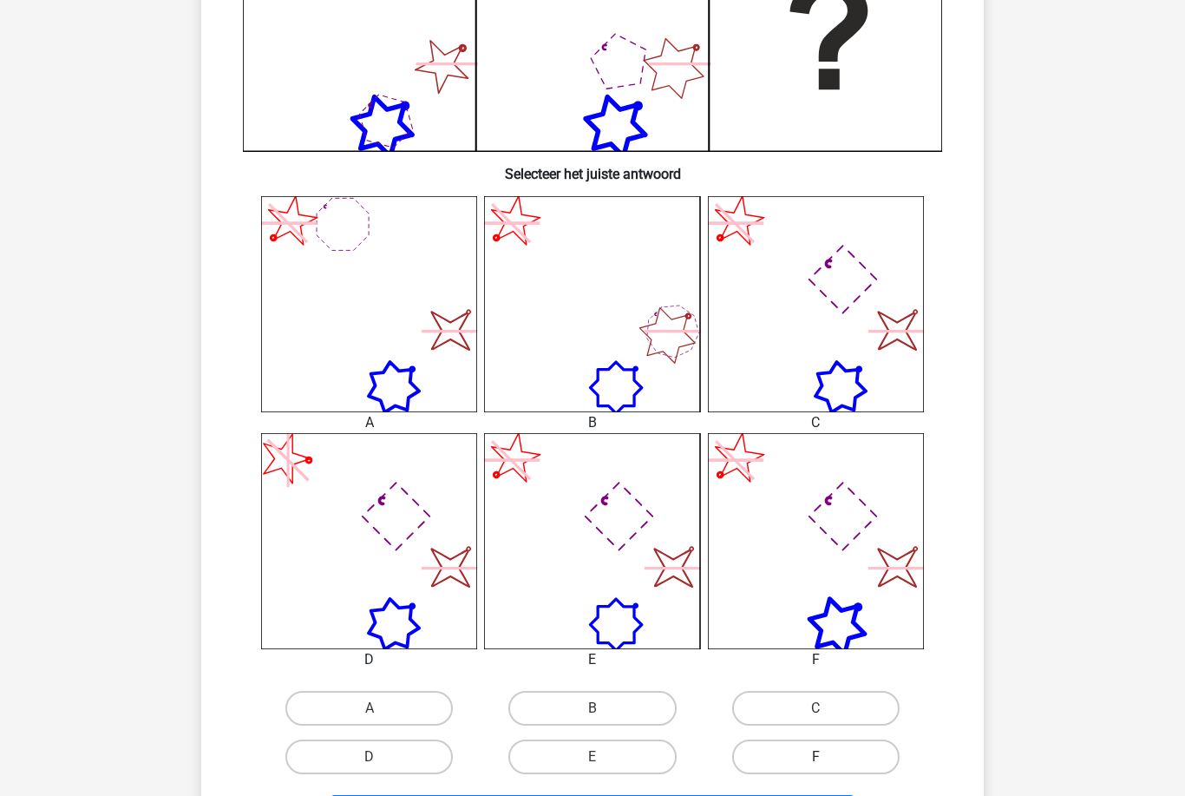
click at [838, 750] on label "F" at bounding box center [815, 756] width 167 height 35
click at [827, 757] on input "F" at bounding box center [821, 762] width 11 height 11
radio input "true"
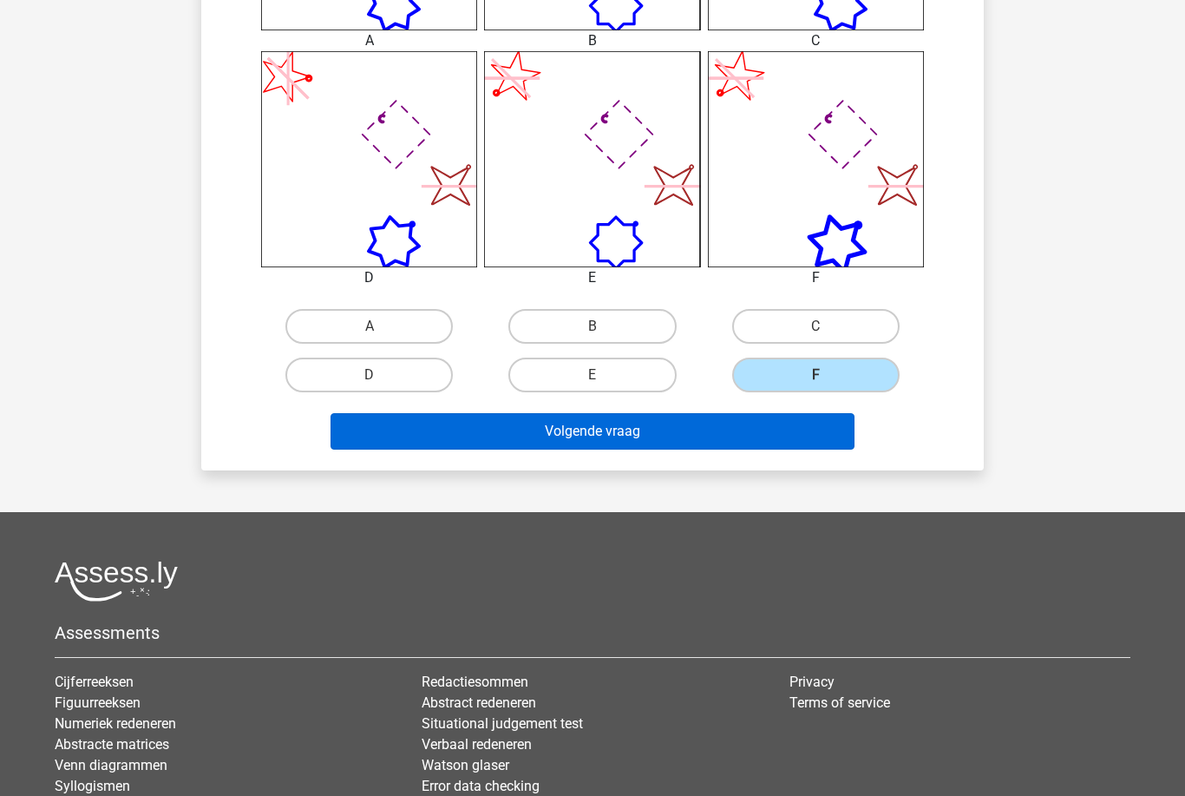
click at [444, 428] on button "Volgende vraag" at bounding box center [593, 431] width 525 height 36
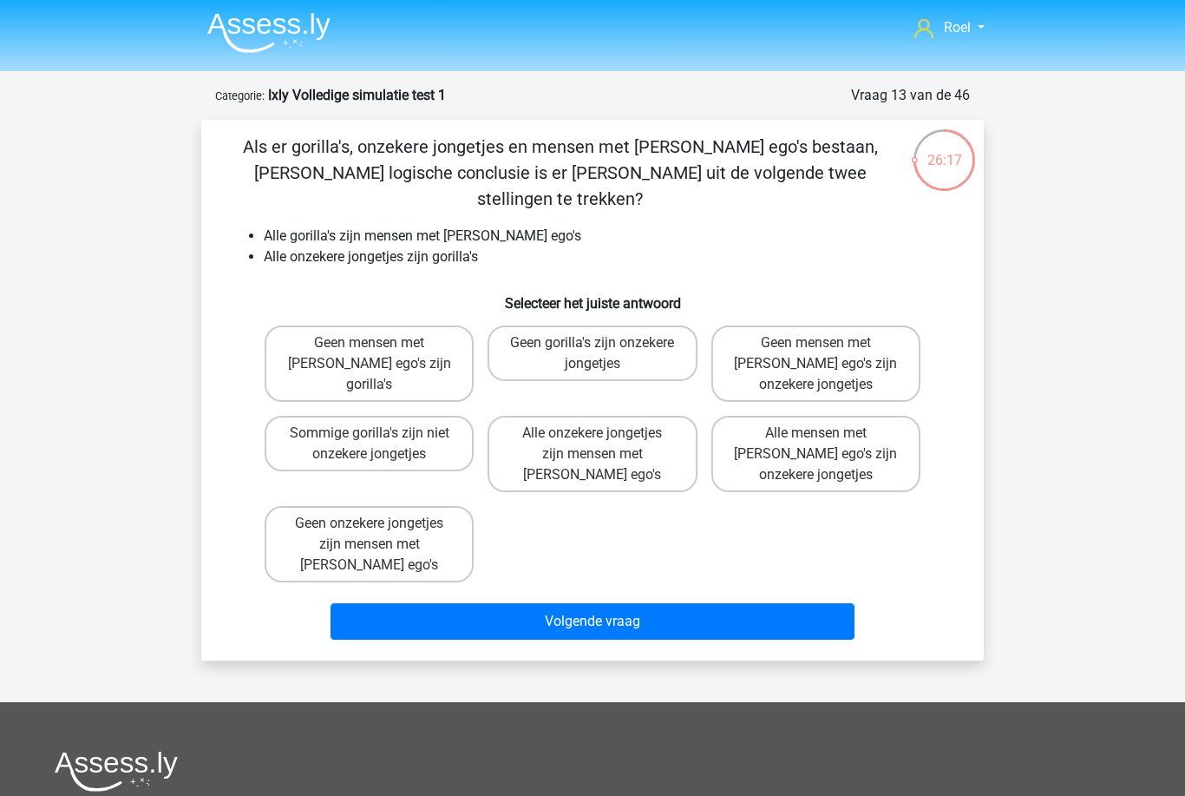
scroll to position [3, 0]
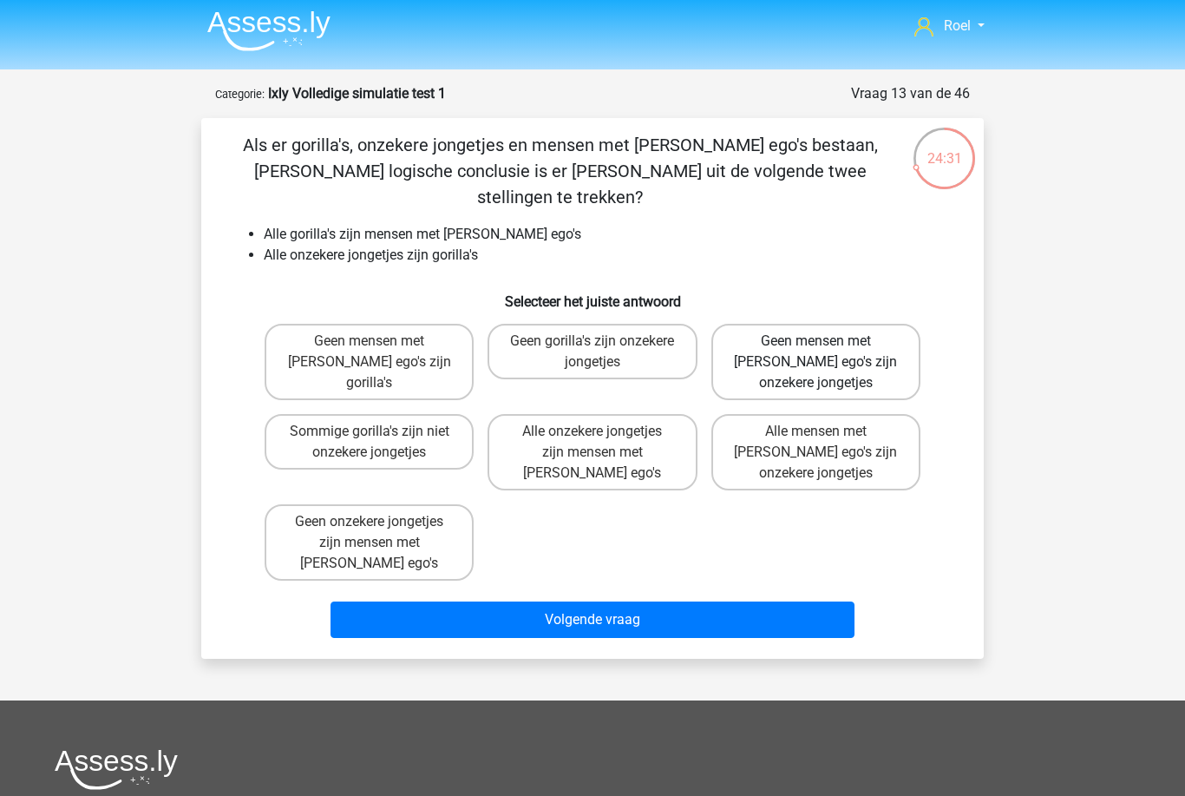
click at [836, 341] on label "Geen mensen met grote ego's zijn onzekere jongetjes" at bounding box center [815, 362] width 209 height 76
click at [827, 341] on input "Geen mensen met grote ego's zijn onzekere jongetjes" at bounding box center [821, 346] width 11 height 11
radio input "true"
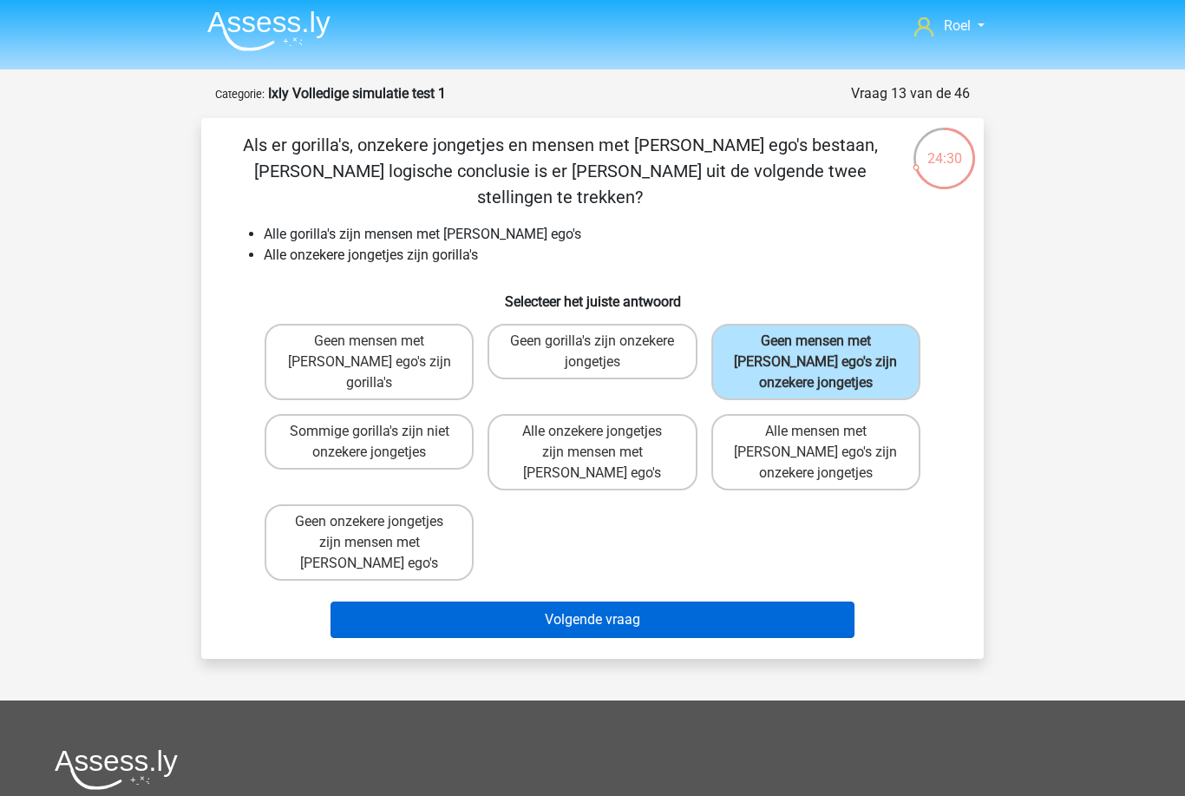
click at [668, 602] on button "Volgende vraag" at bounding box center [593, 619] width 525 height 36
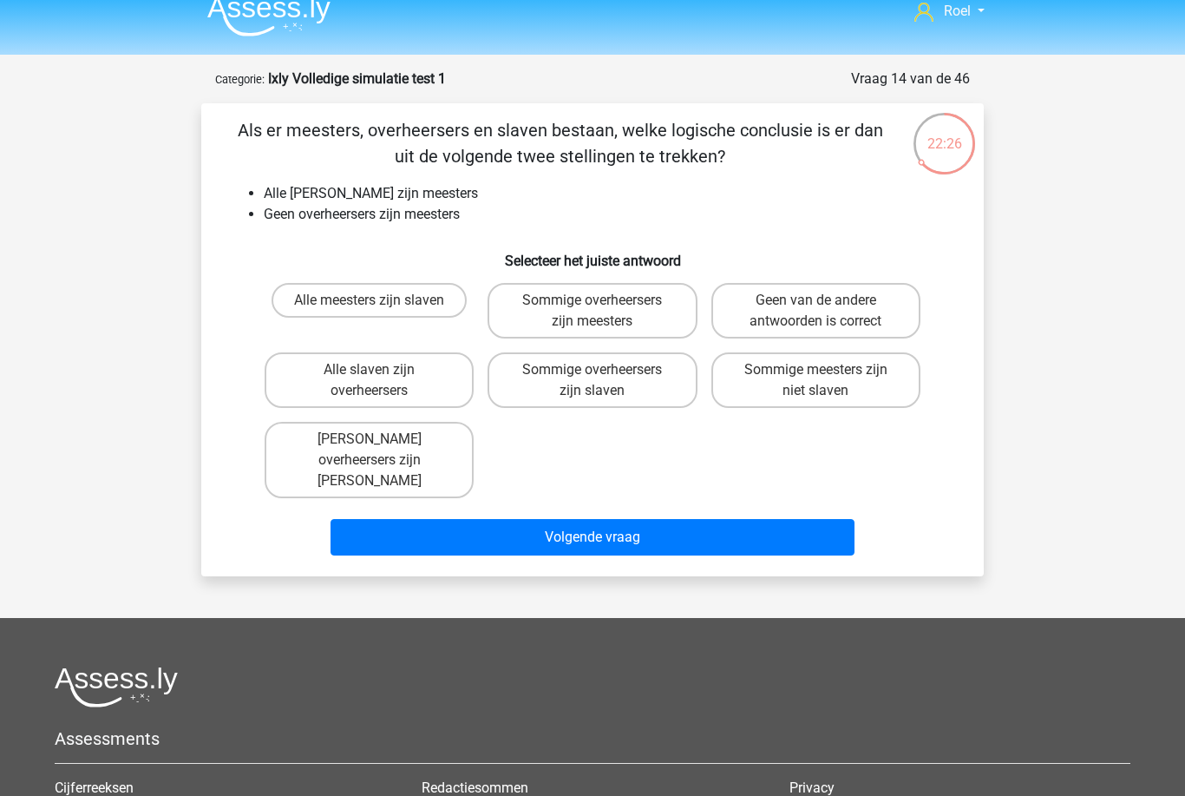
scroll to position [0, 0]
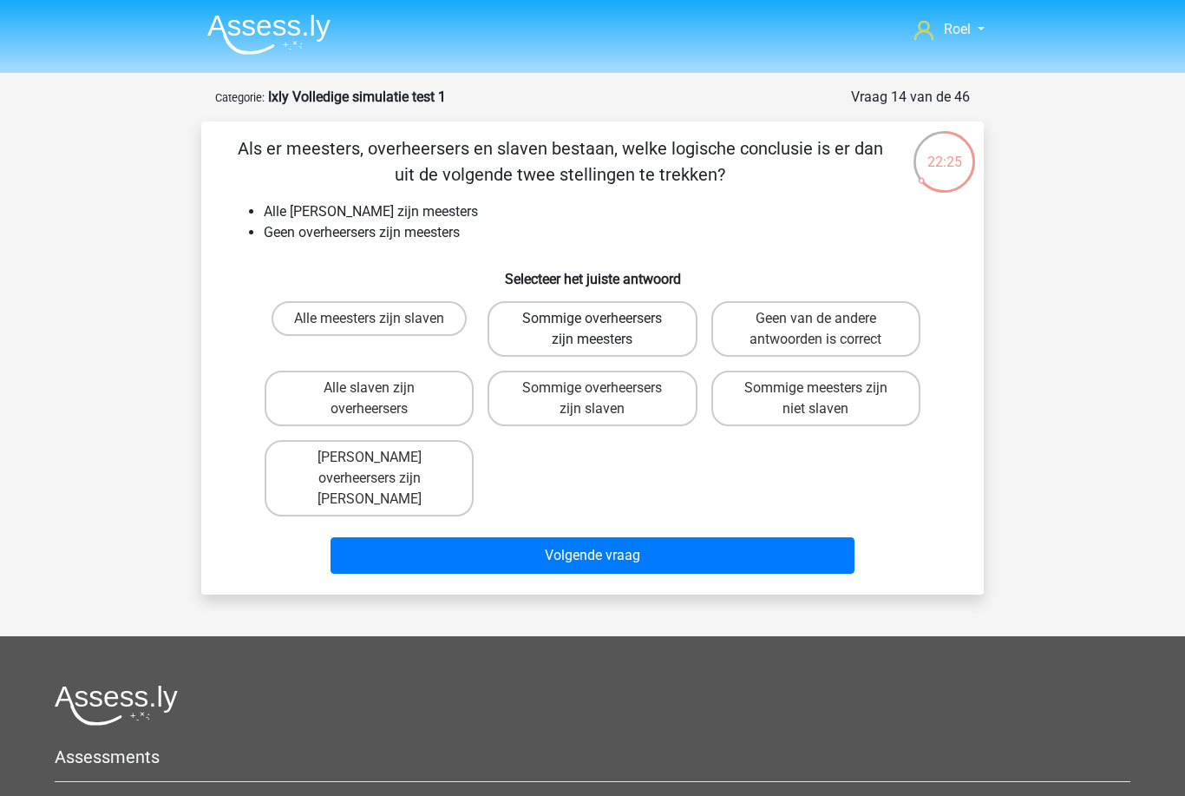
click at [680, 305] on label "Sommige overheersers zijn meesters" at bounding box center [592, 329] width 209 height 56
click at [604, 318] on input "Sommige overheersers zijn meesters" at bounding box center [598, 323] width 11 height 11
radio input "true"
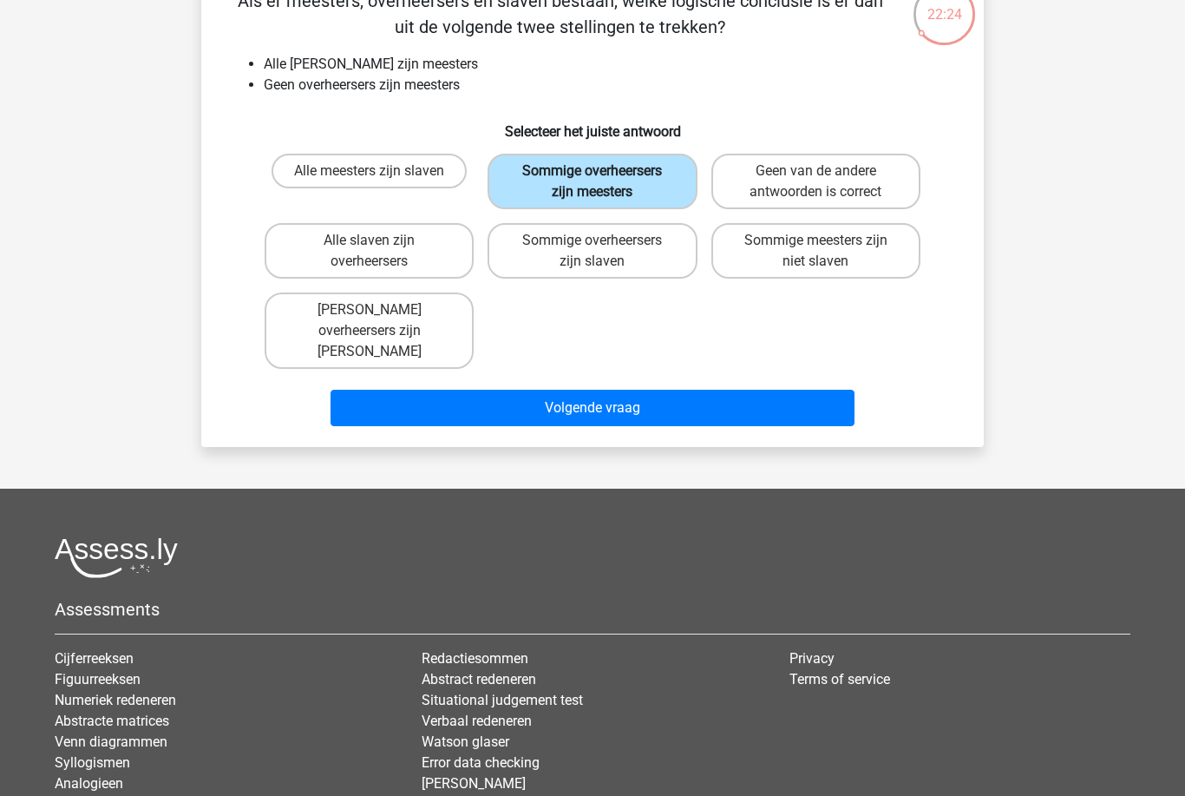
scroll to position [195, 0]
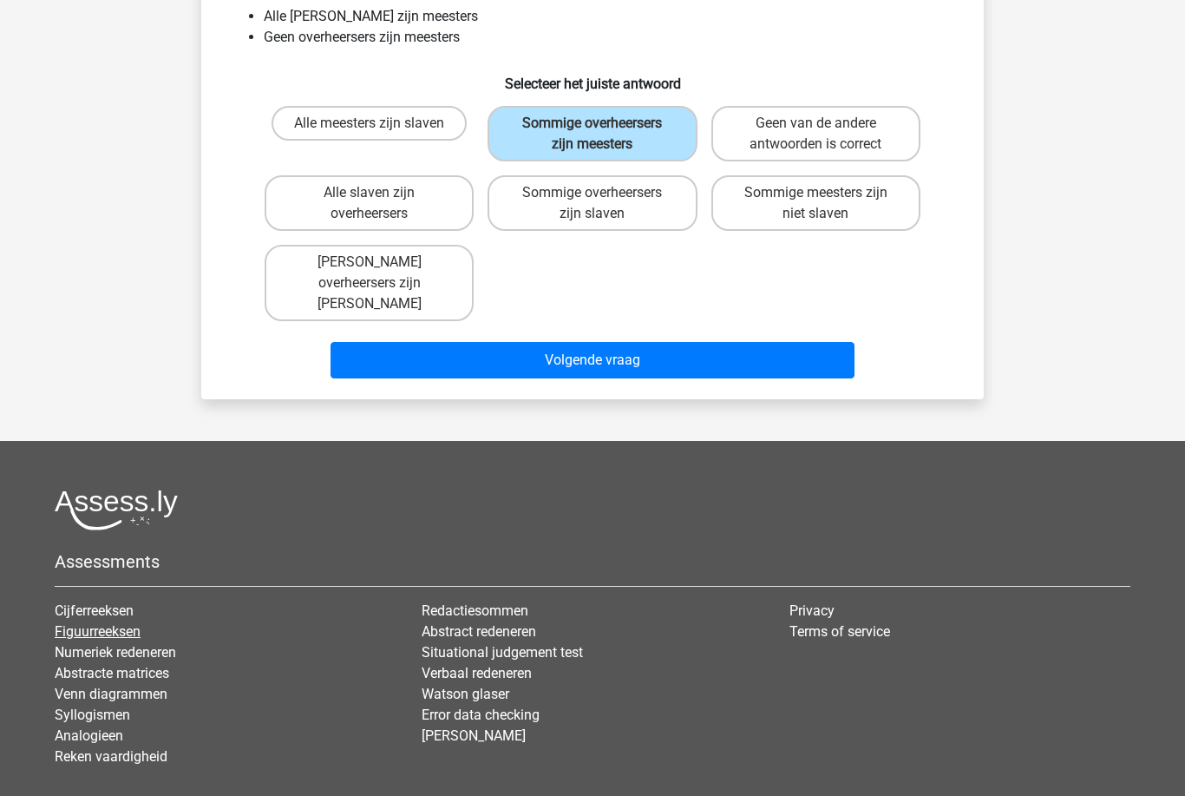
click at [70, 623] on link "Figuurreeksen" at bounding box center [98, 631] width 86 height 16
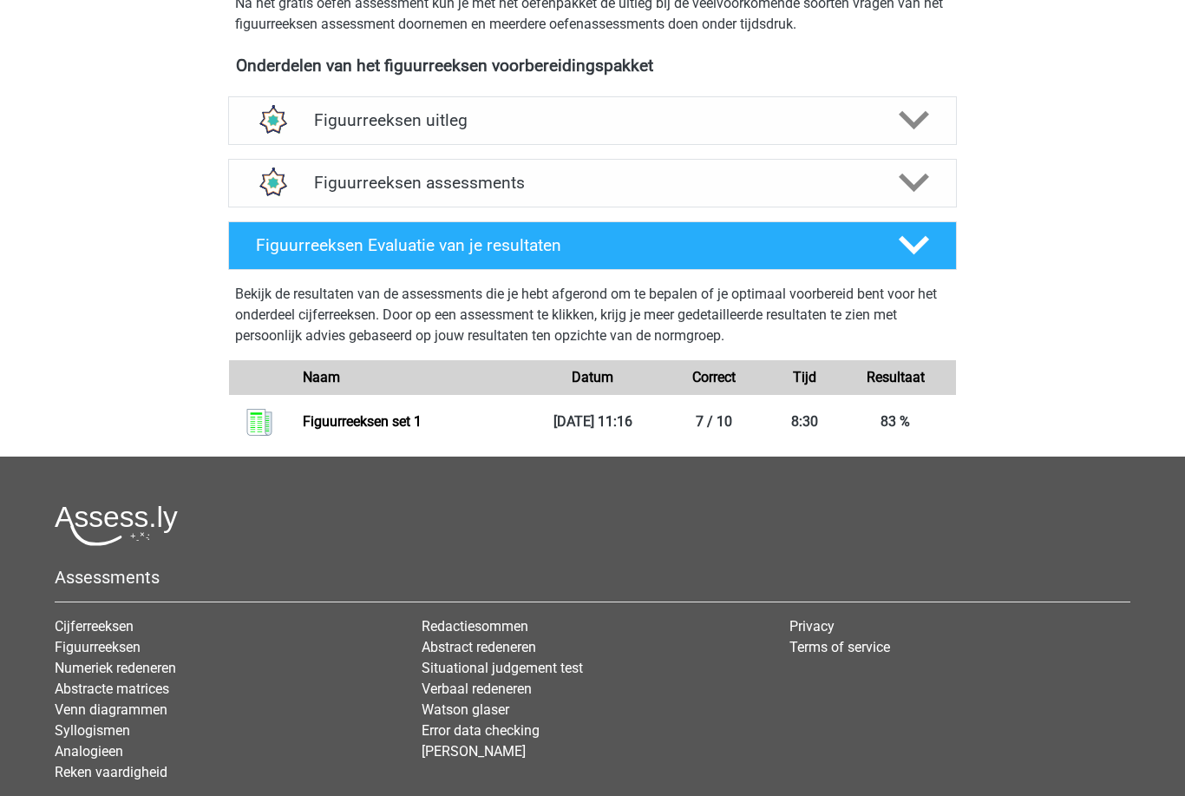
scroll to position [665, 0]
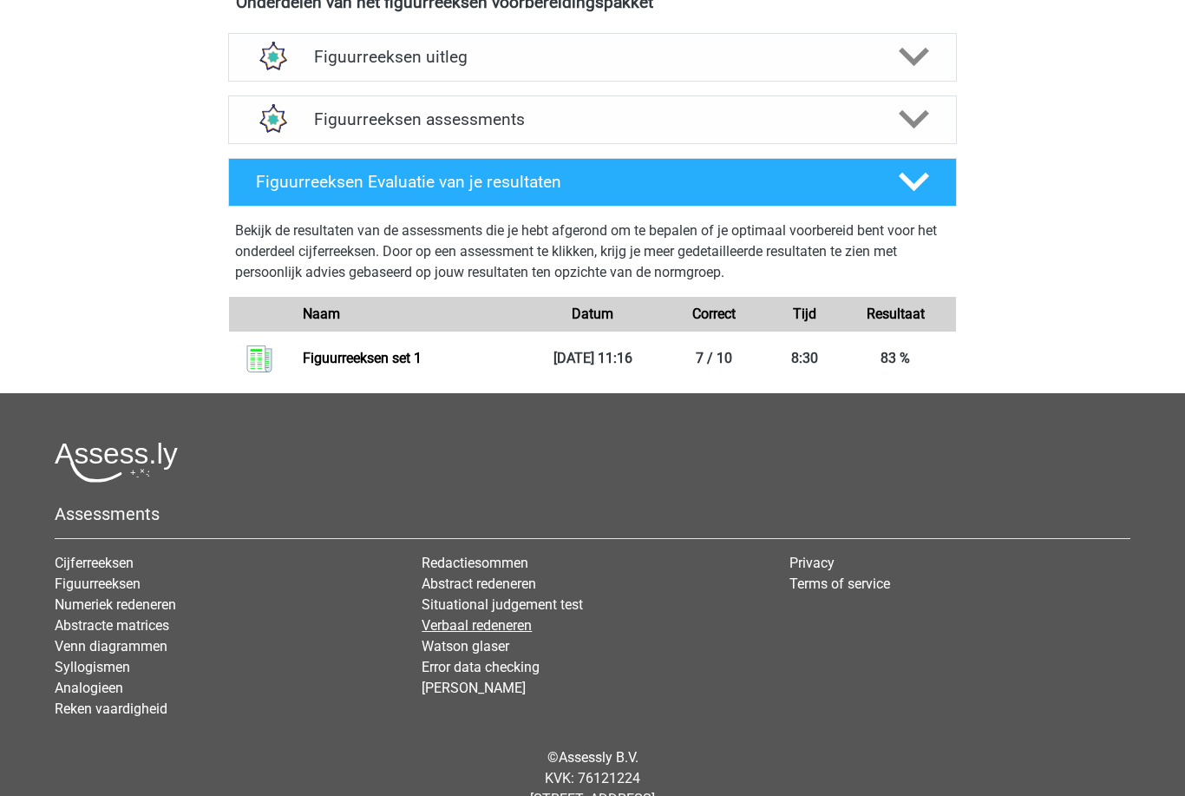
click at [513, 627] on link "Verbaal redeneren" at bounding box center [477, 625] width 110 height 16
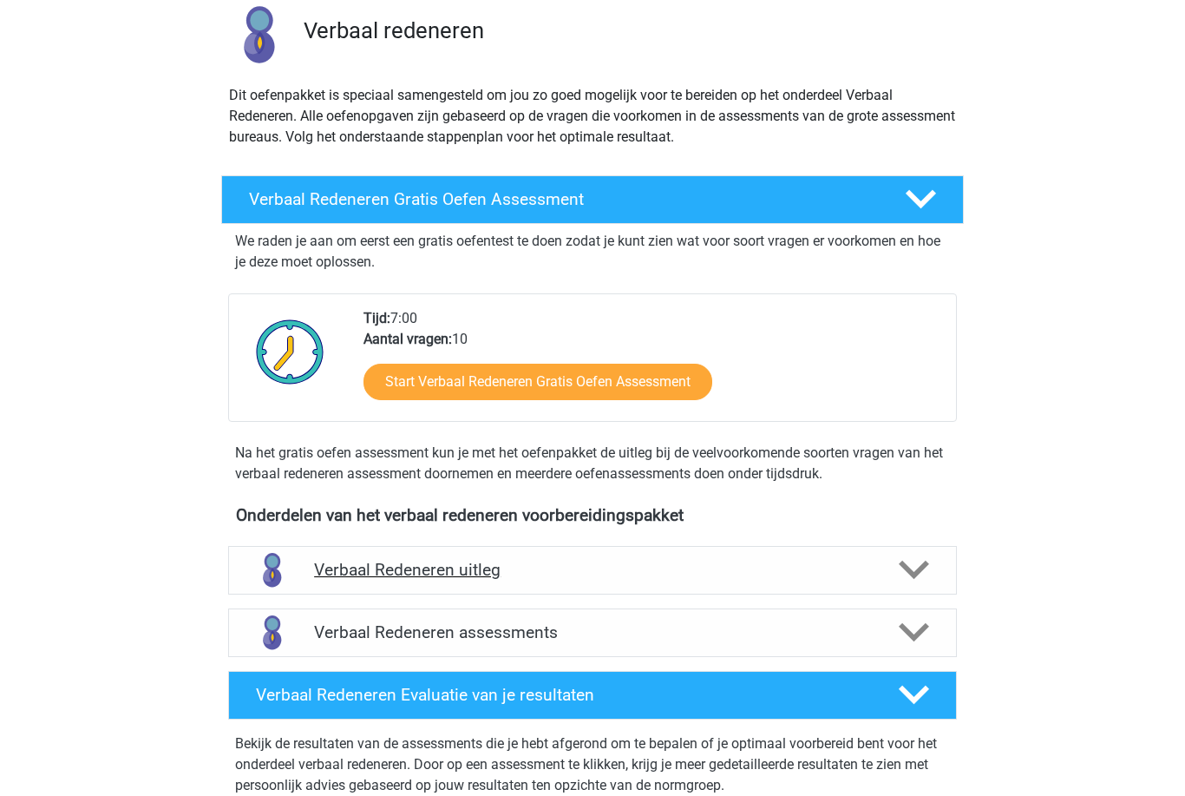
click at [895, 573] on div at bounding box center [913, 570] width 58 height 30
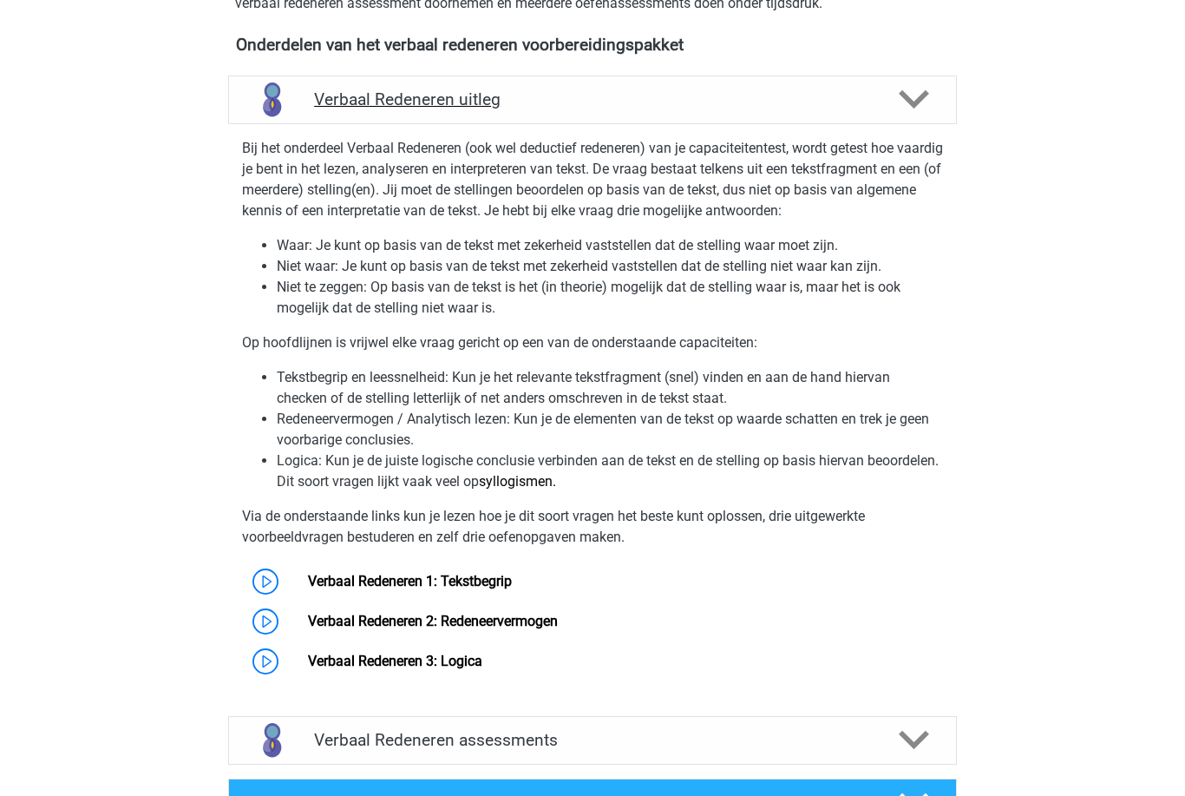
scroll to position [625, 0]
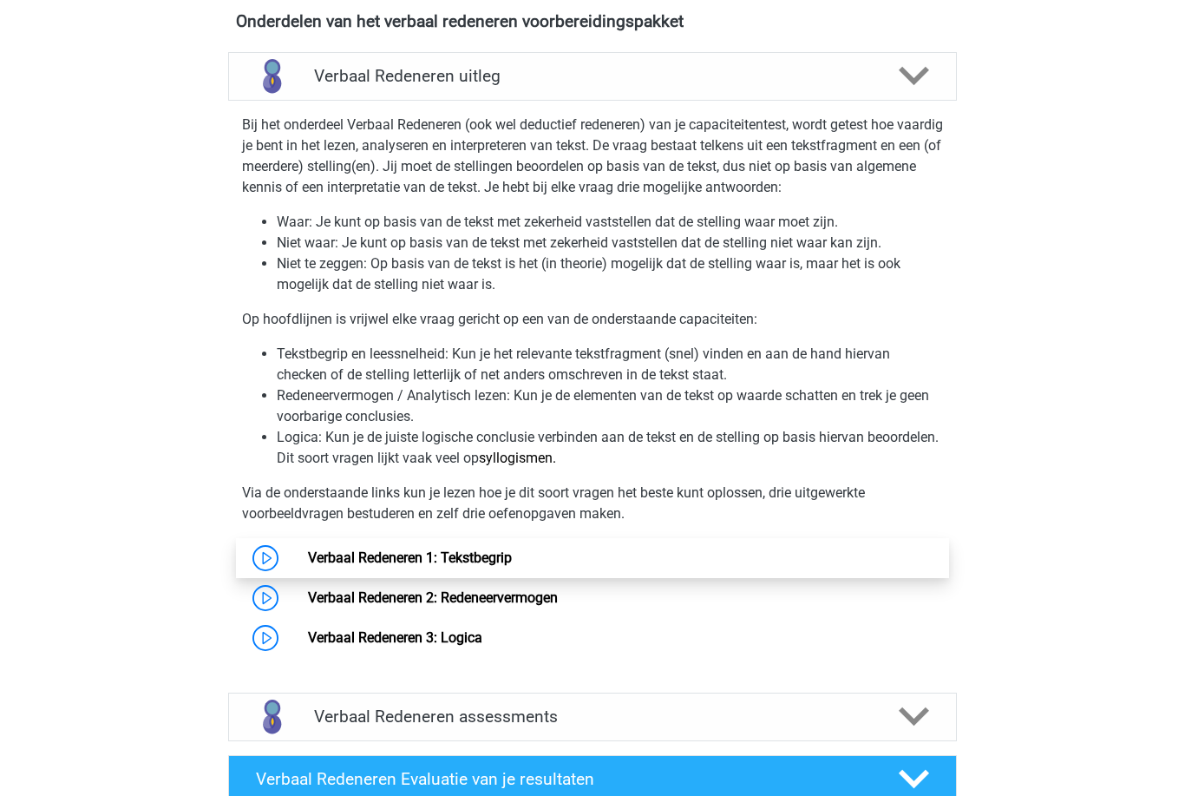
click at [308, 566] on link "Verbaal Redeneren 1: Tekstbegrip" at bounding box center [410, 557] width 204 height 16
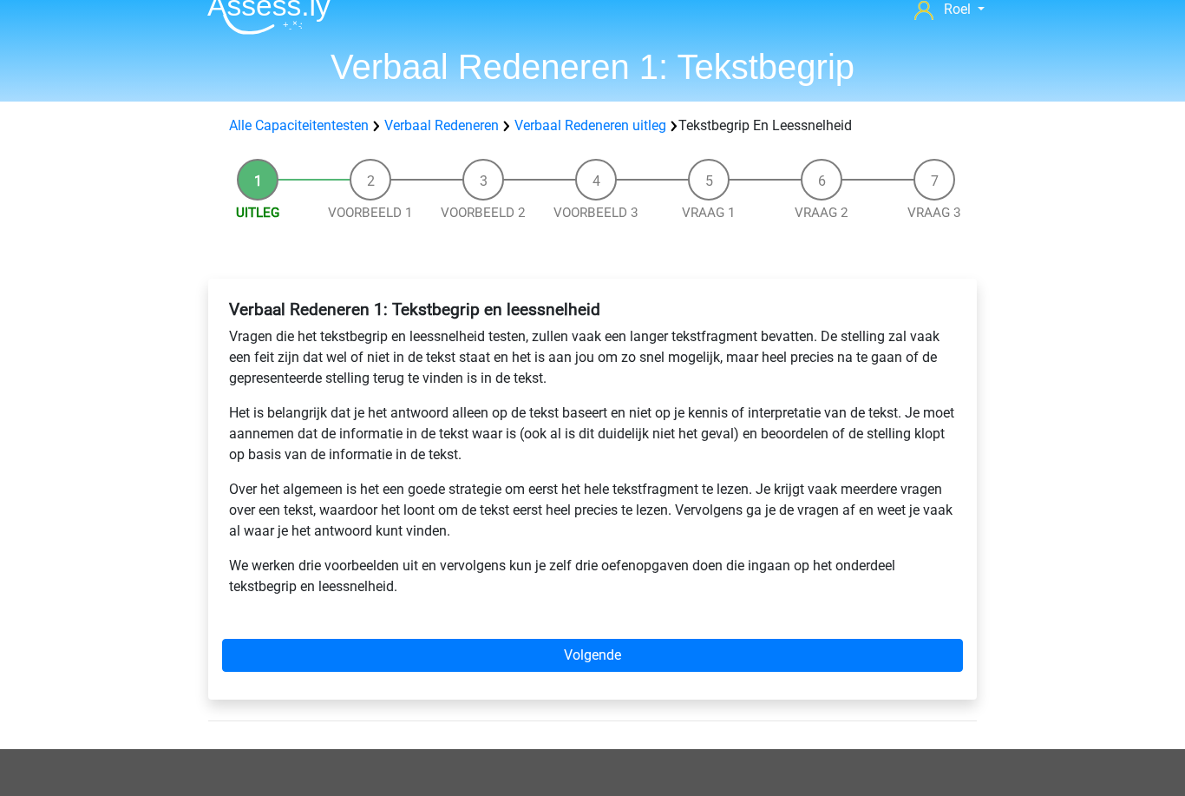
scroll to position [20, 0]
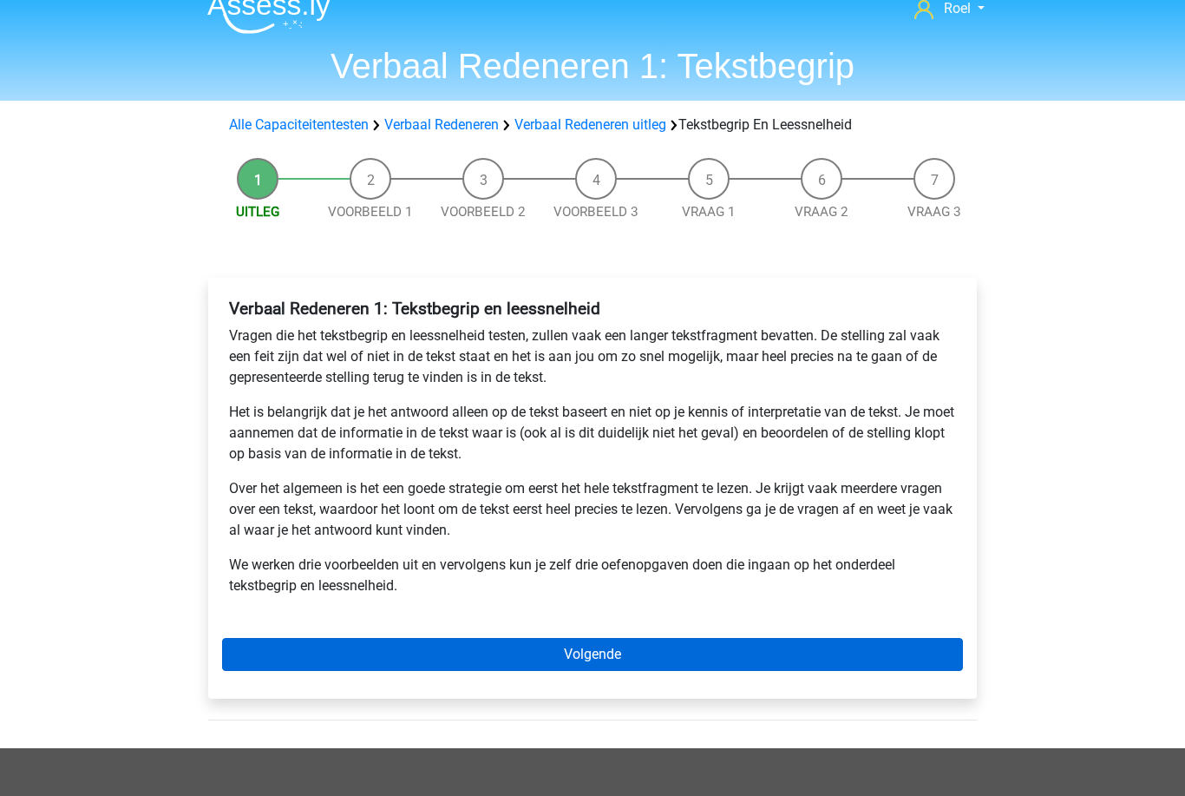
click at [265, 640] on link "Volgende" at bounding box center [592, 655] width 741 height 33
